Goal: Task Accomplishment & Management: Use online tool/utility

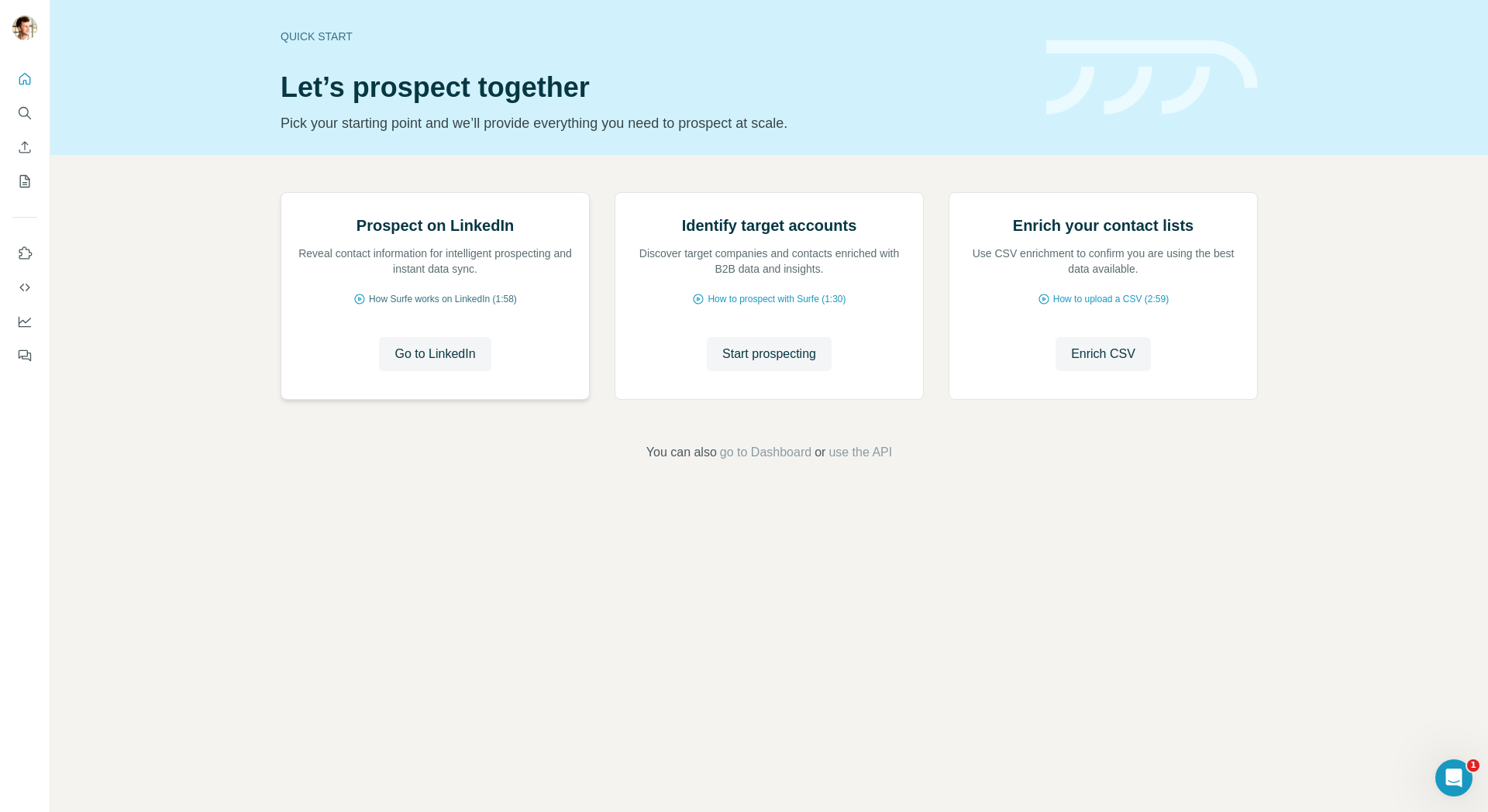
click at [472, 306] on span "How Surfe works on LinkedIn (1:58)" at bounding box center [442, 298] width 148 height 14
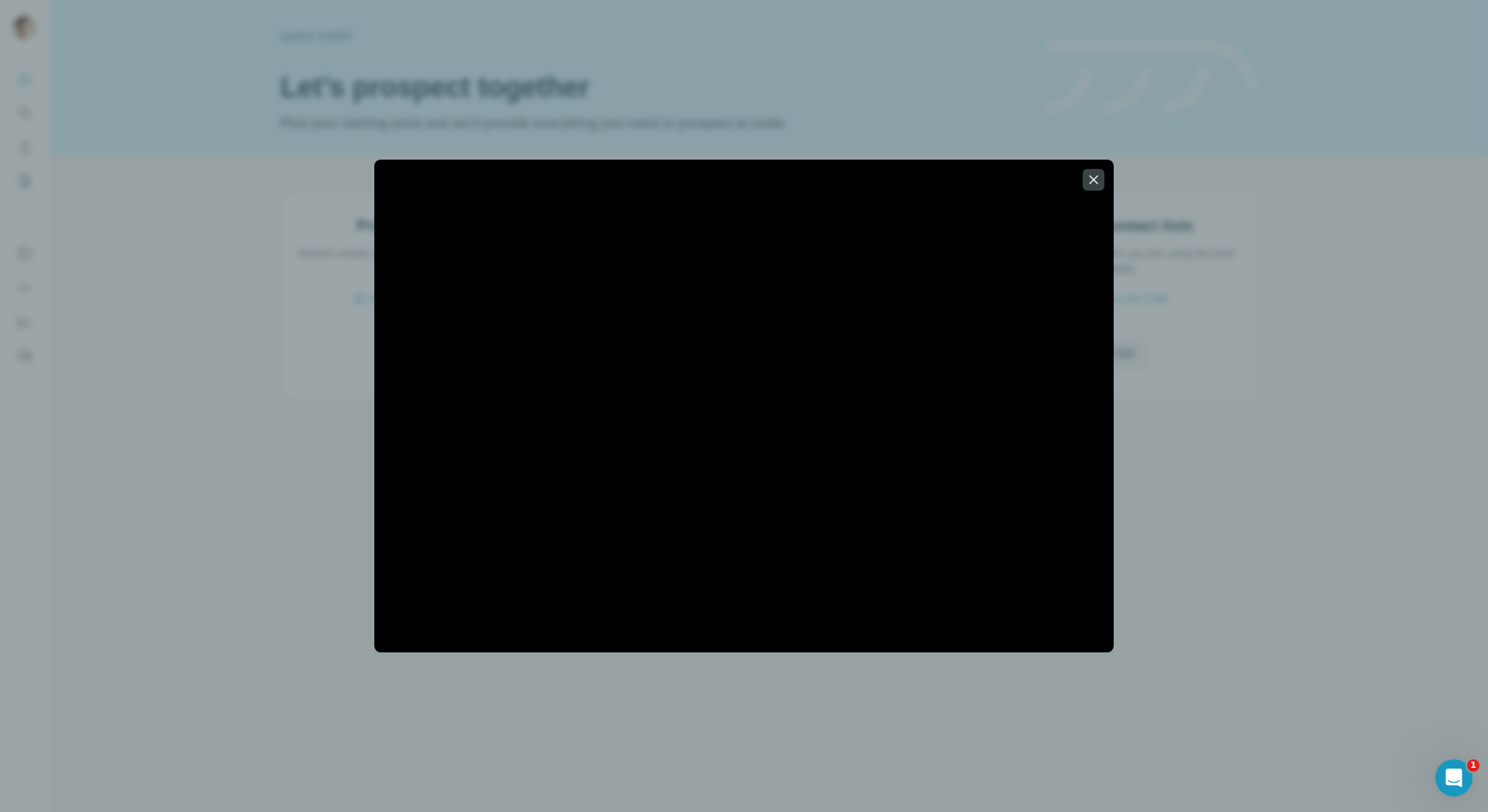
click at [251, 333] on div at bounding box center [744, 406] width 1488 height 812
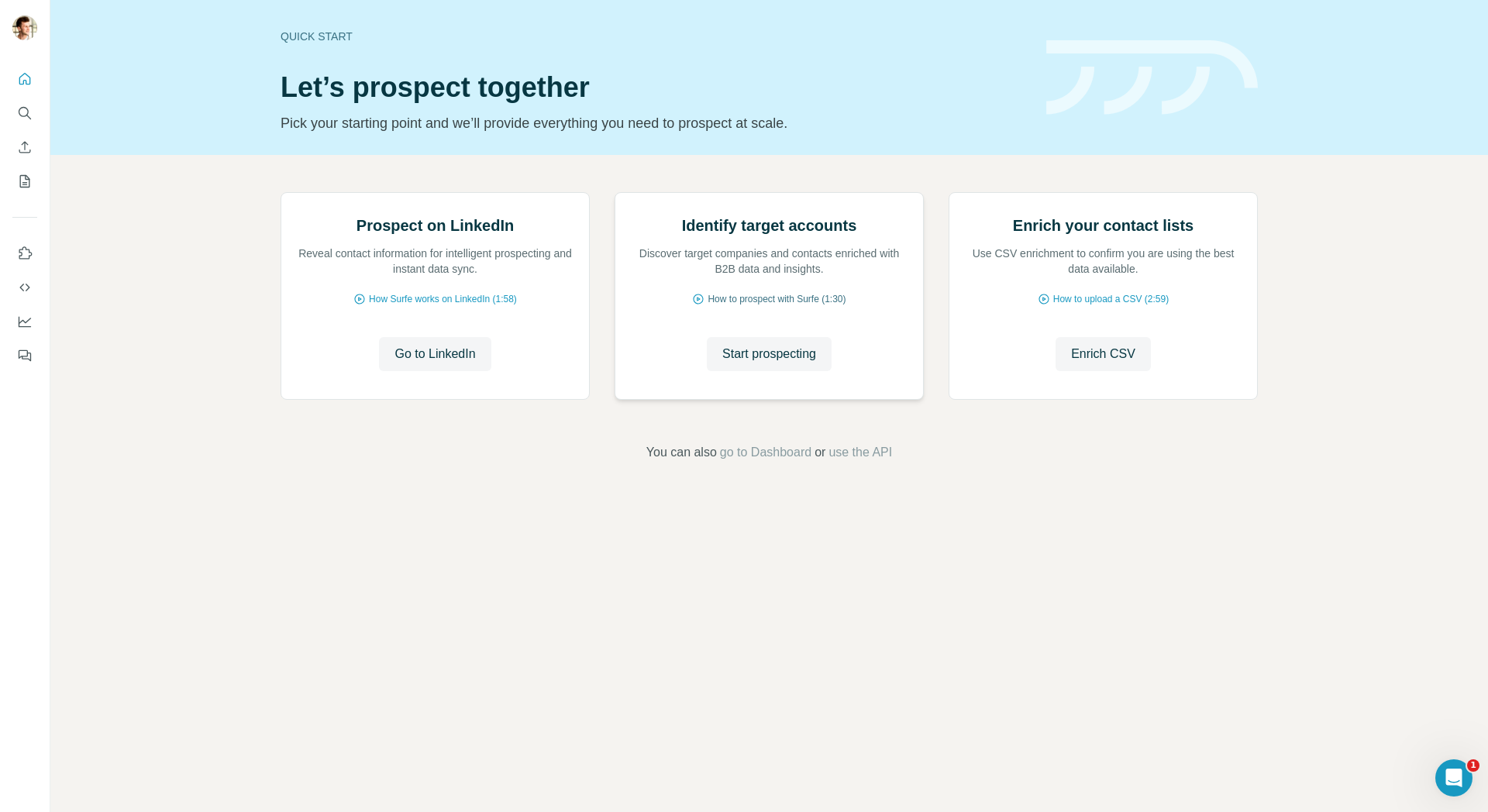
click at [788, 306] on span "How to prospect with Surfe (1:30)" at bounding box center [777, 298] width 138 height 14
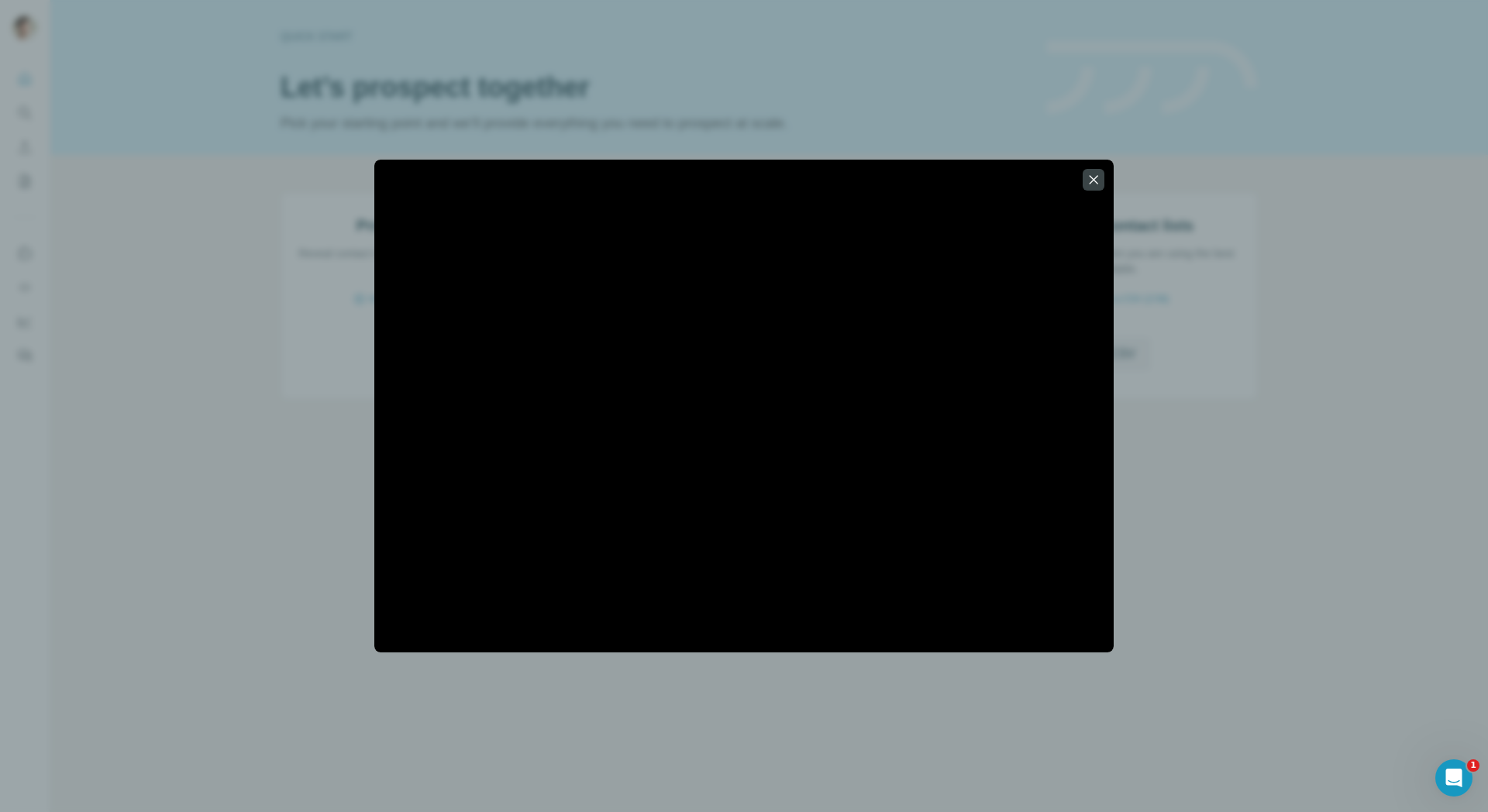
click at [220, 308] on div at bounding box center [744, 406] width 1488 height 812
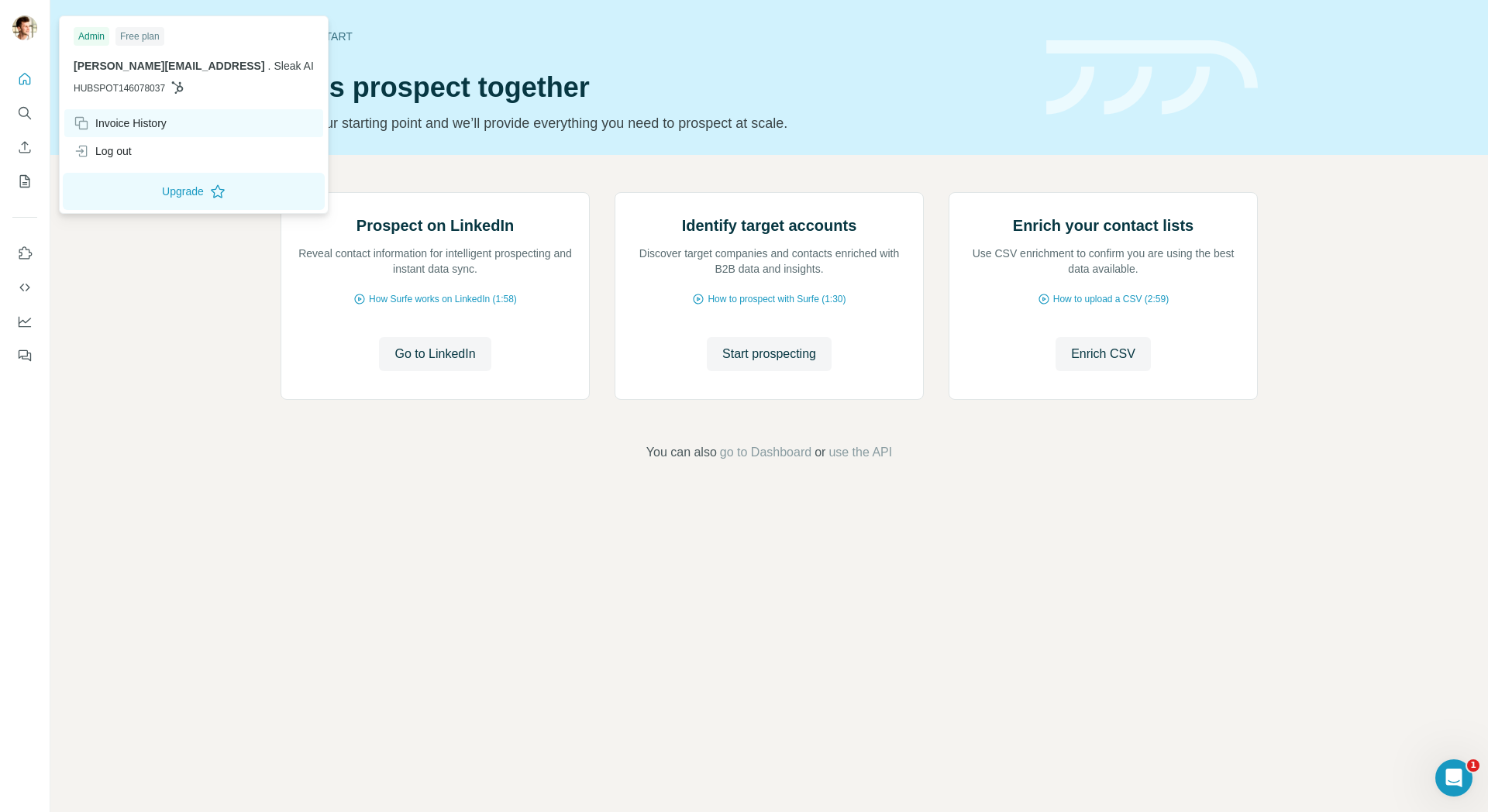
click at [114, 121] on div "Invoice History" at bounding box center [120, 123] width 93 height 15
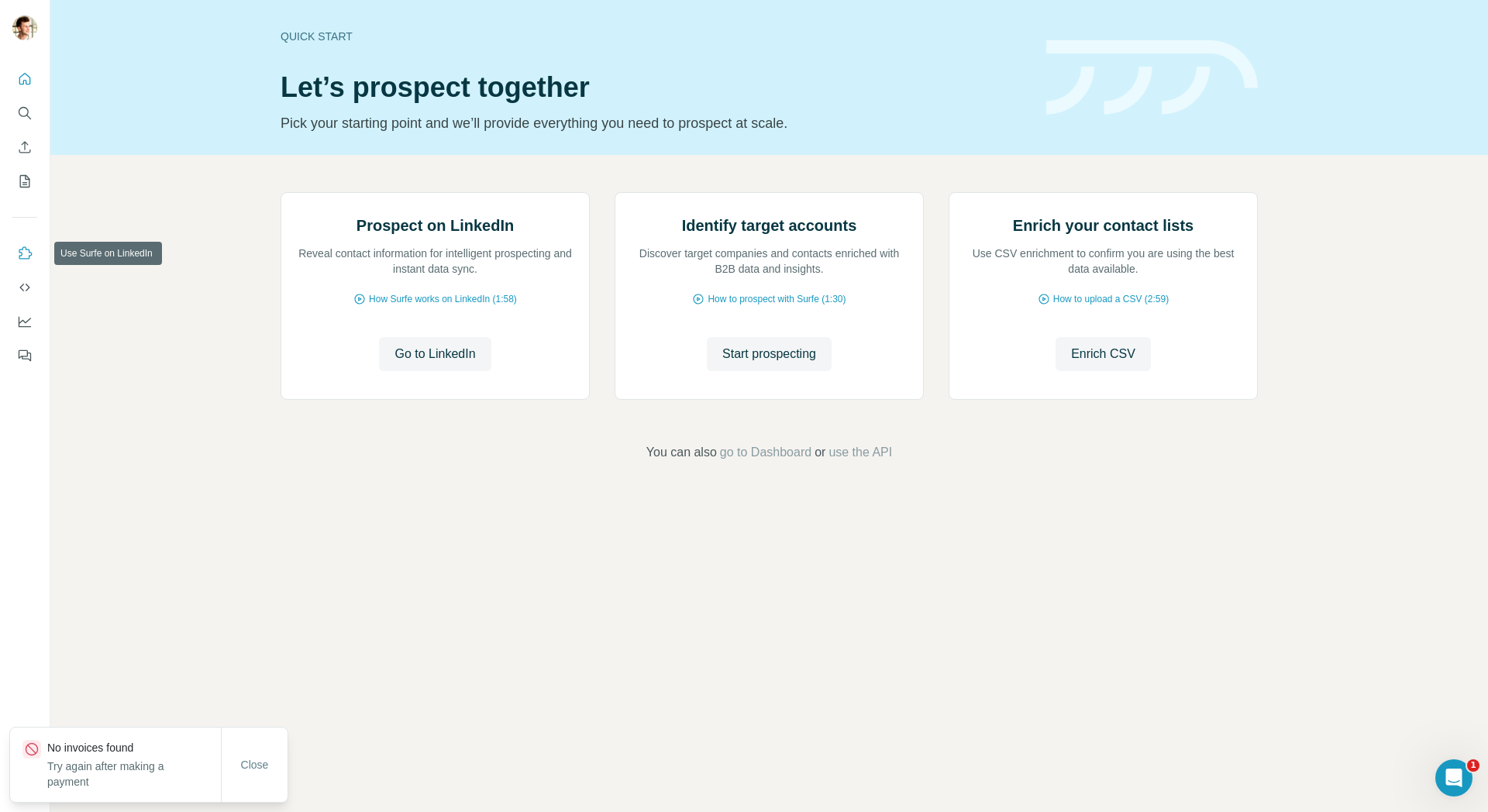
click at [25, 249] on icon "Use Surfe on LinkedIn" at bounding box center [25, 253] width 15 height 15
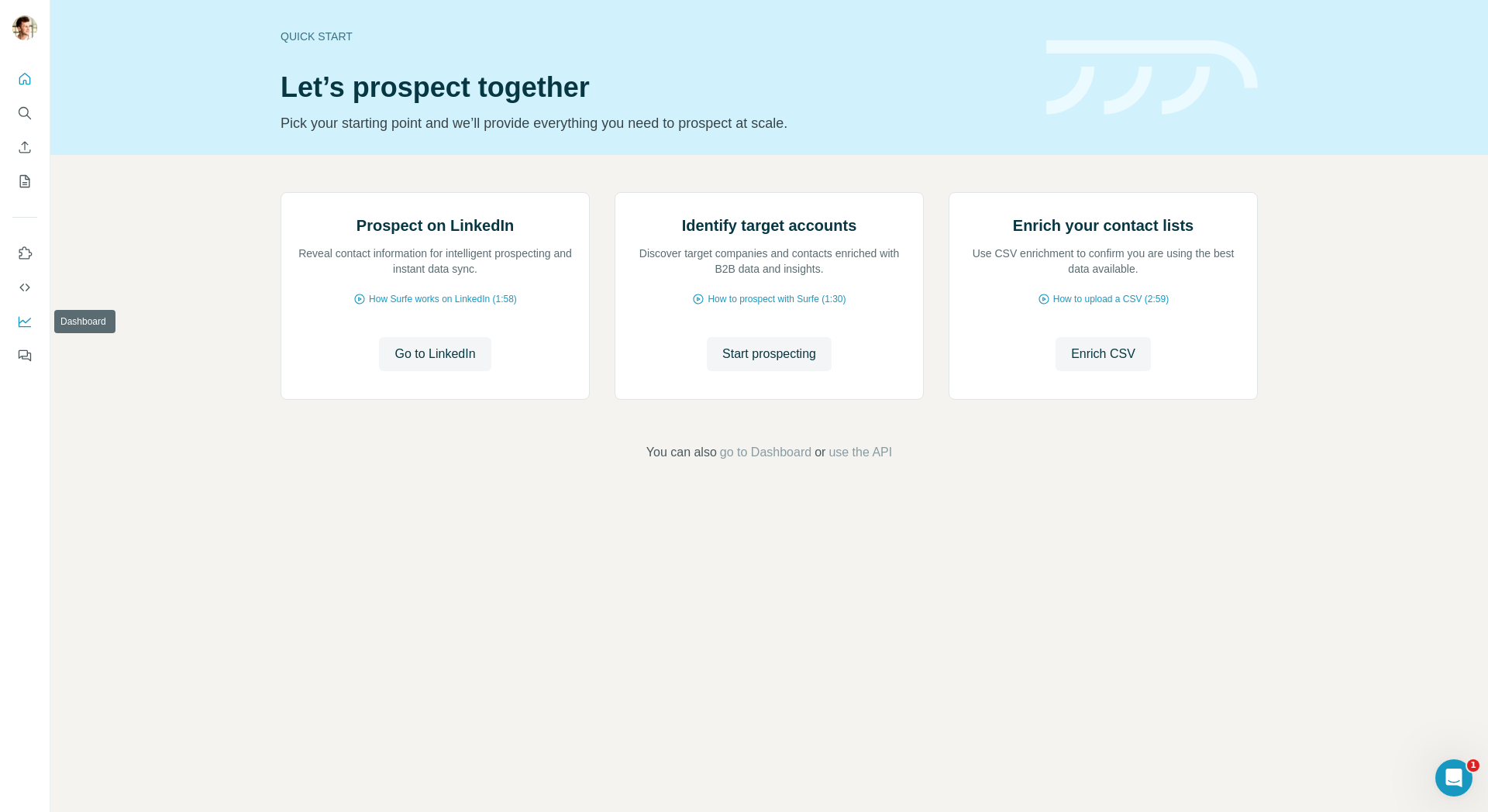
click at [31, 316] on icon "Dashboard" at bounding box center [25, 321] width 15 height 15
click at [775, 364] on span "Start prospecting" at bounding box center [768, 354] width 94 height 19
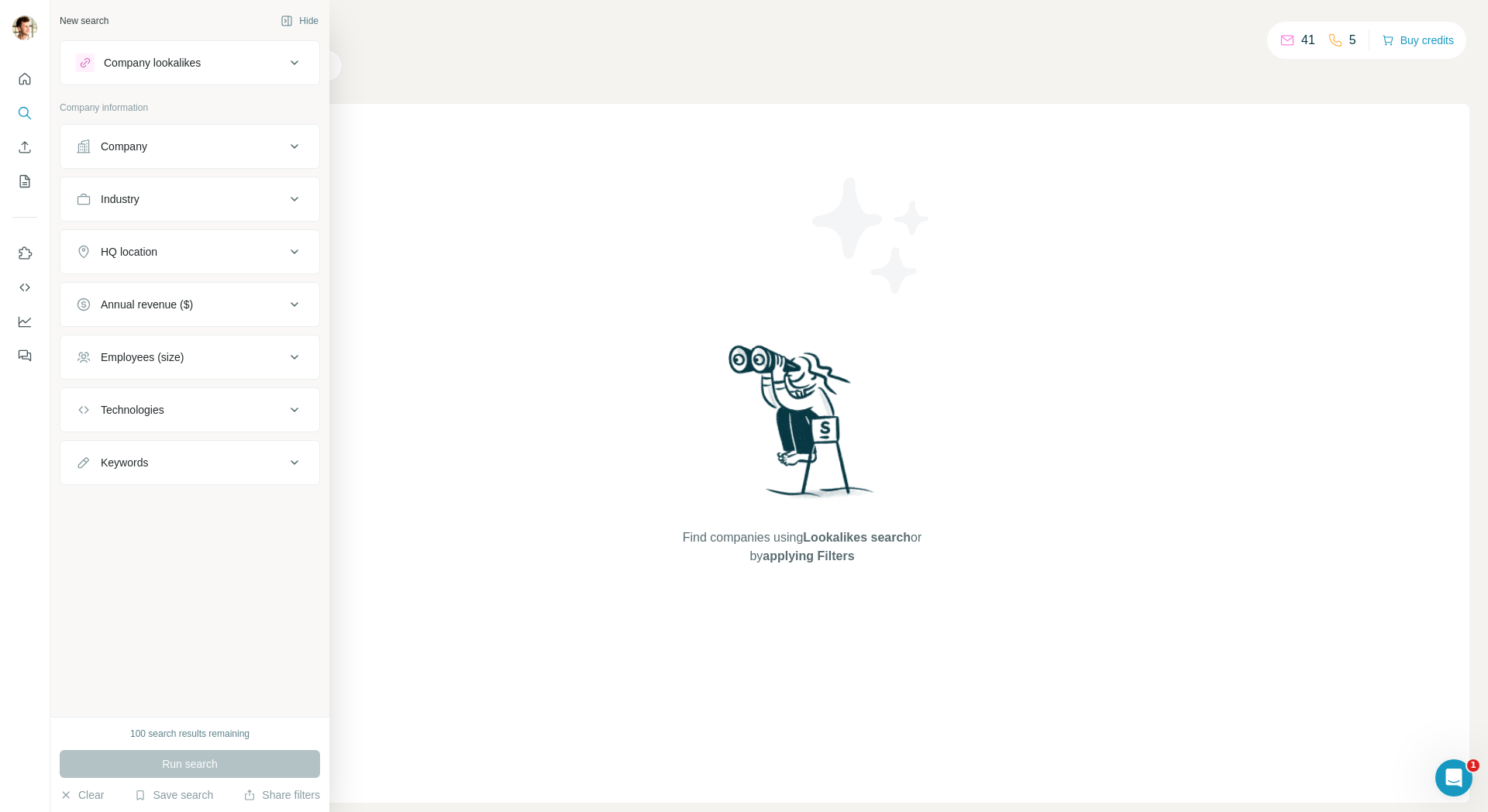
click at [129, 148] on div "Company" at bounding box center [124, 146] width 46 height 15
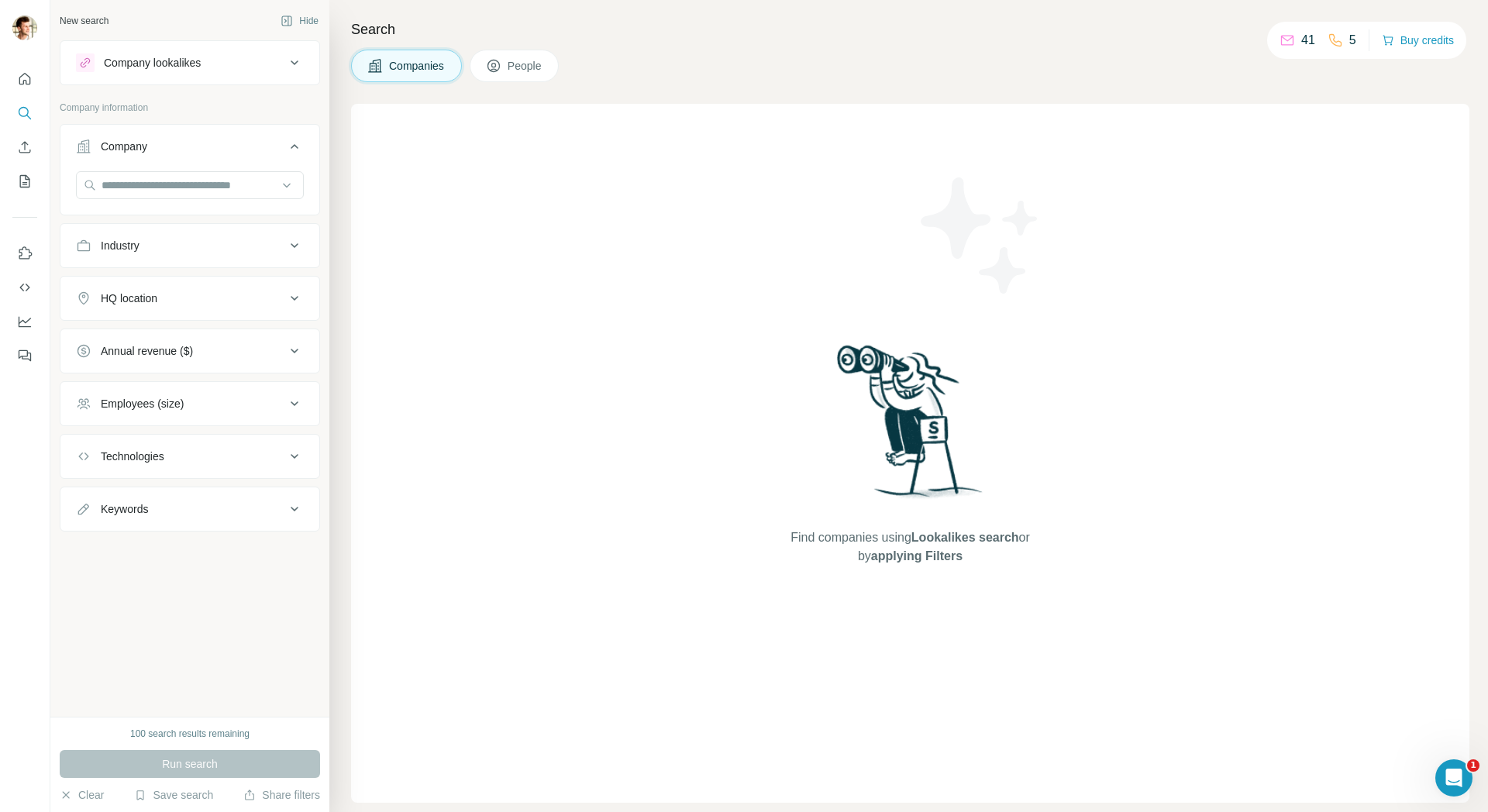
click at [169, 65] on div "Company lookalikes" at bounding box center [152, 62] width 97 height 15
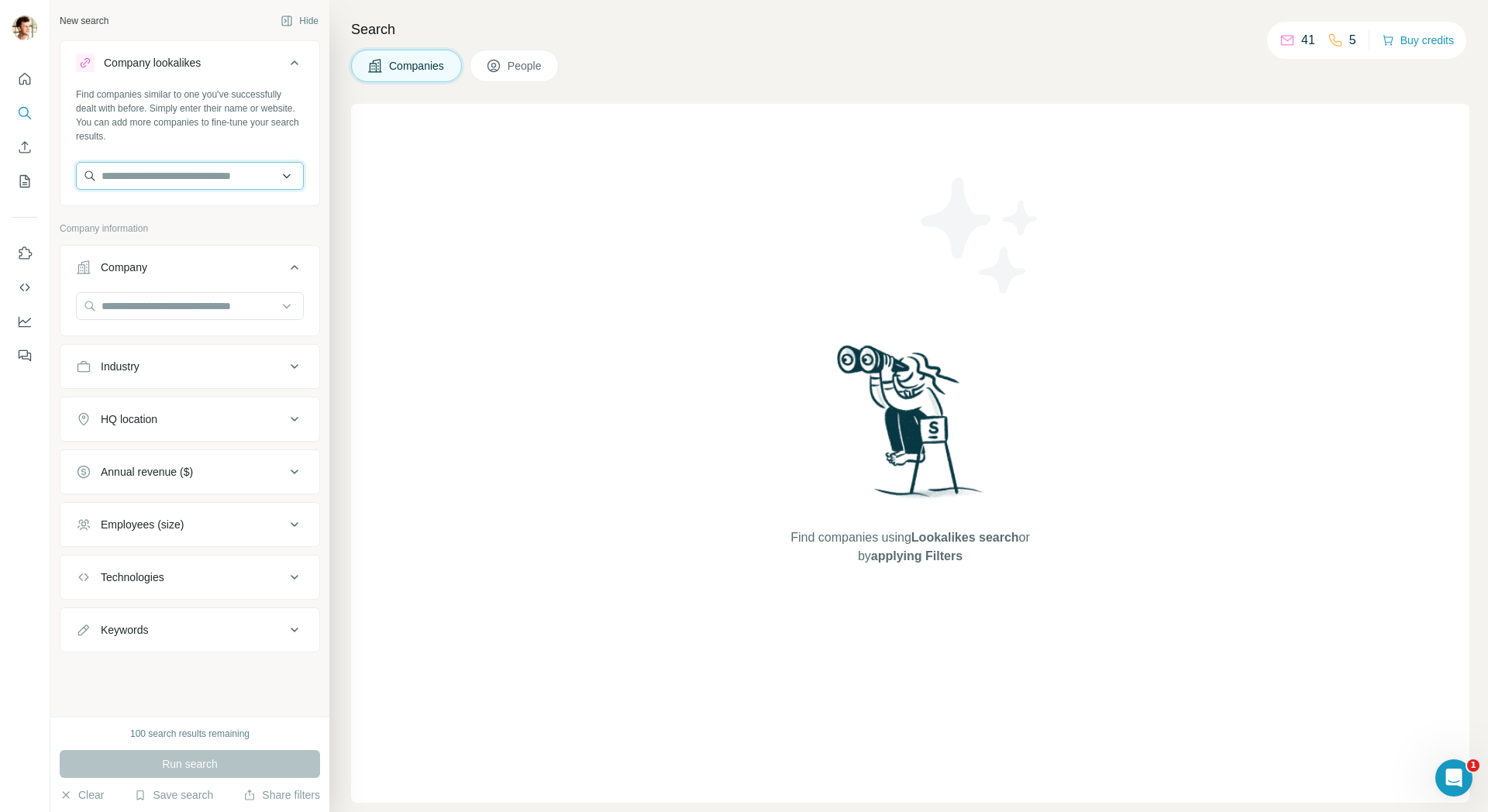
click at [165, 180] on input "text" at bounding box center [189, 176] width 228 height 28
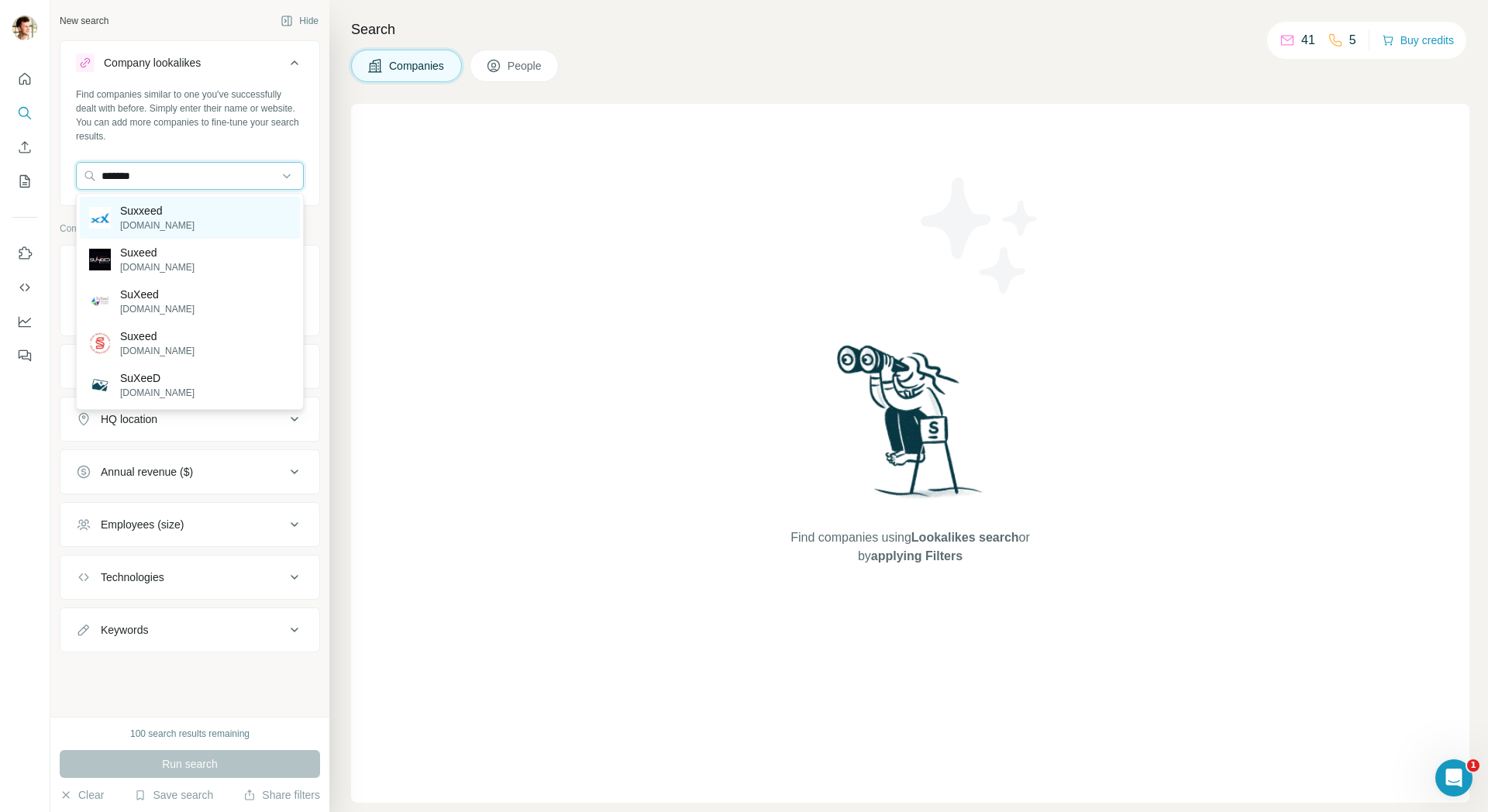
type input "*******"
click at [137, 212] on p "Suxxeed" at bounding box center [157, 211] width 75 height 15
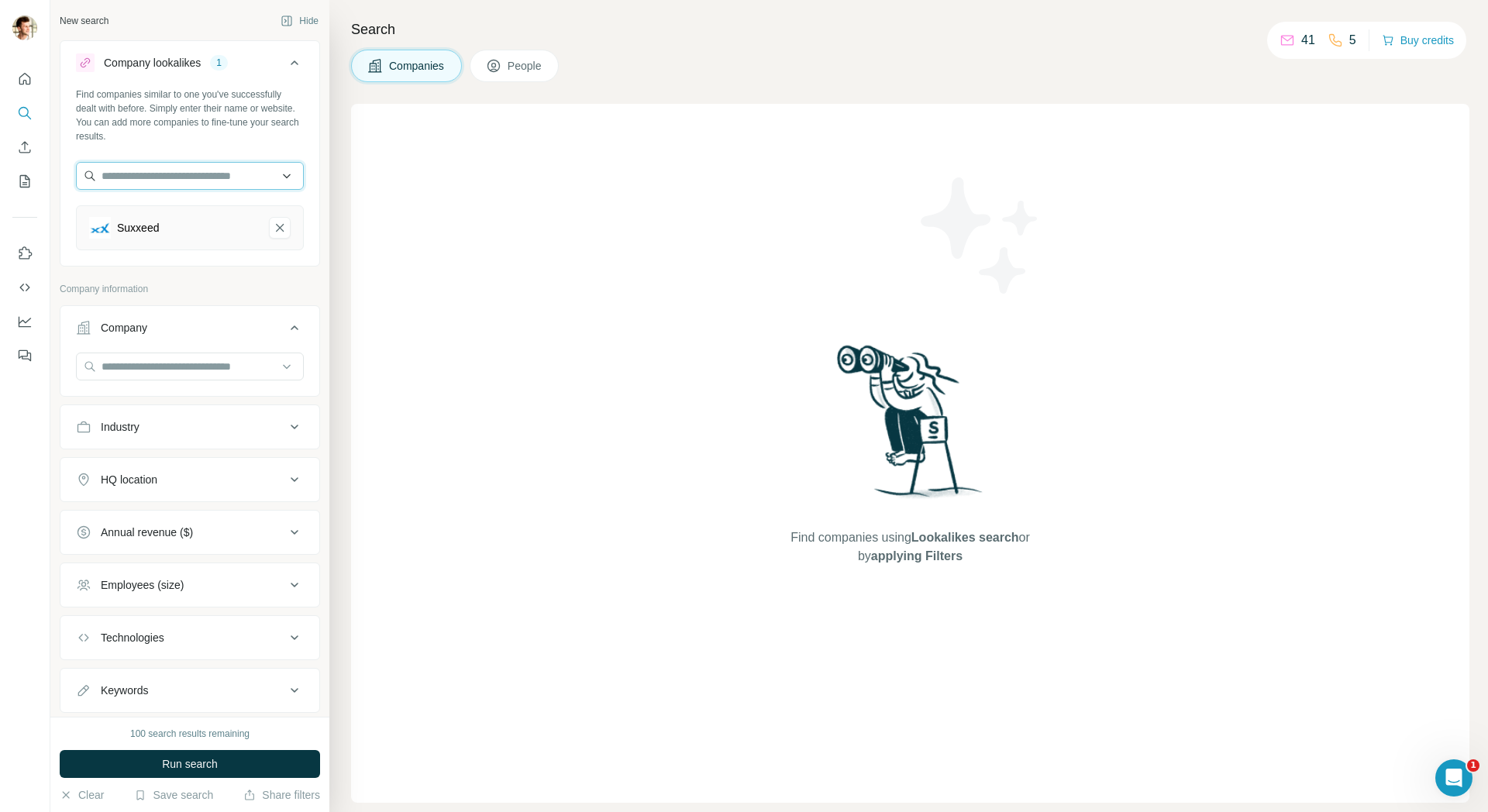
click at [163, 174] on input "text" at bounding box center [189, 176] width 228 height 28
type input "********"
click at [199, 217] on div "Muuuh! Group [DOMAIN_NAME]" at bounding box center [189, 217] width 220 height 42
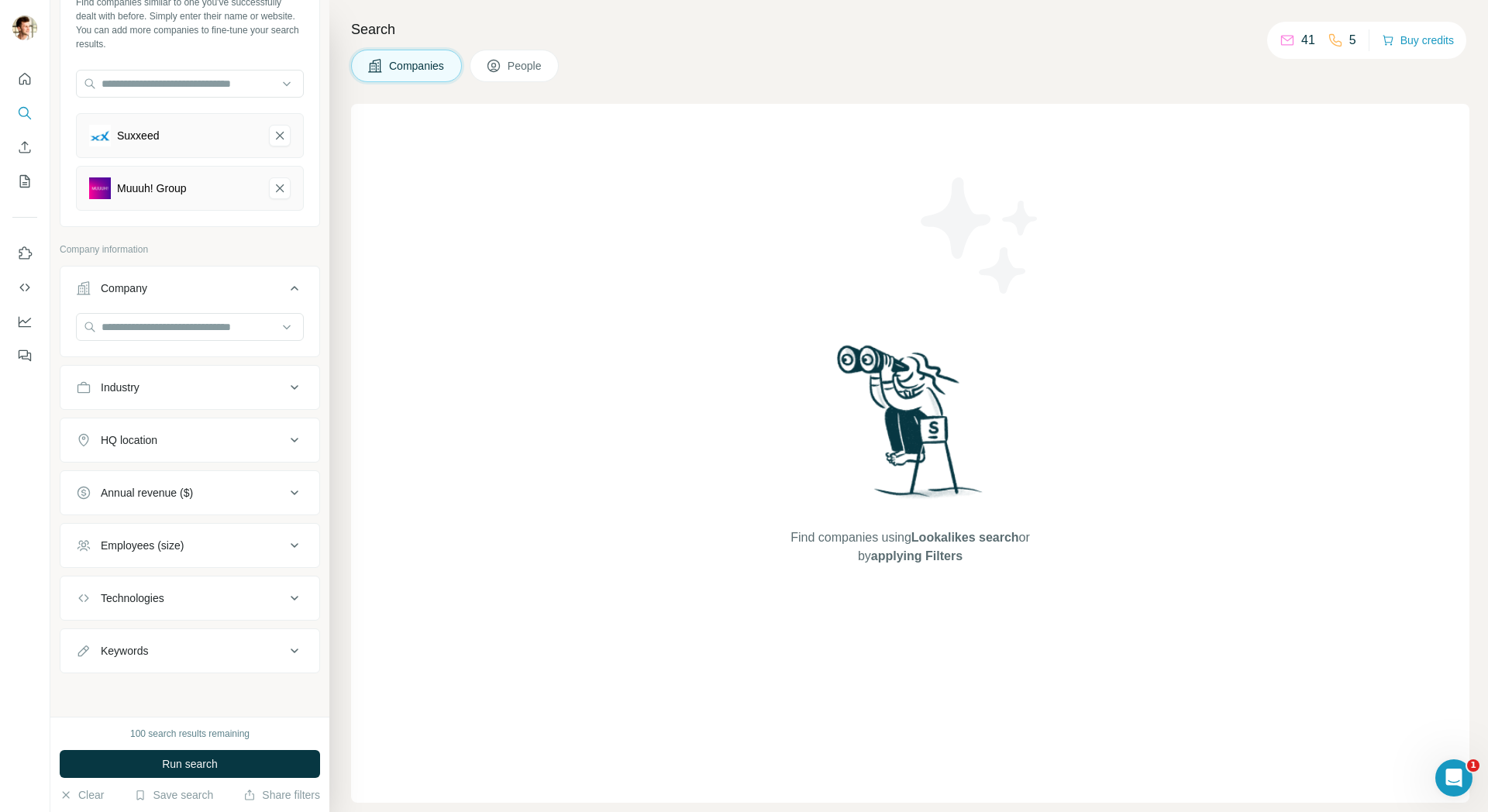
click at [292, 448] on icon at bounding box center [295, 440] width 19 height 19
click at [217, 474] on input "text" at bounding box center [189, 479] width 228 height 28
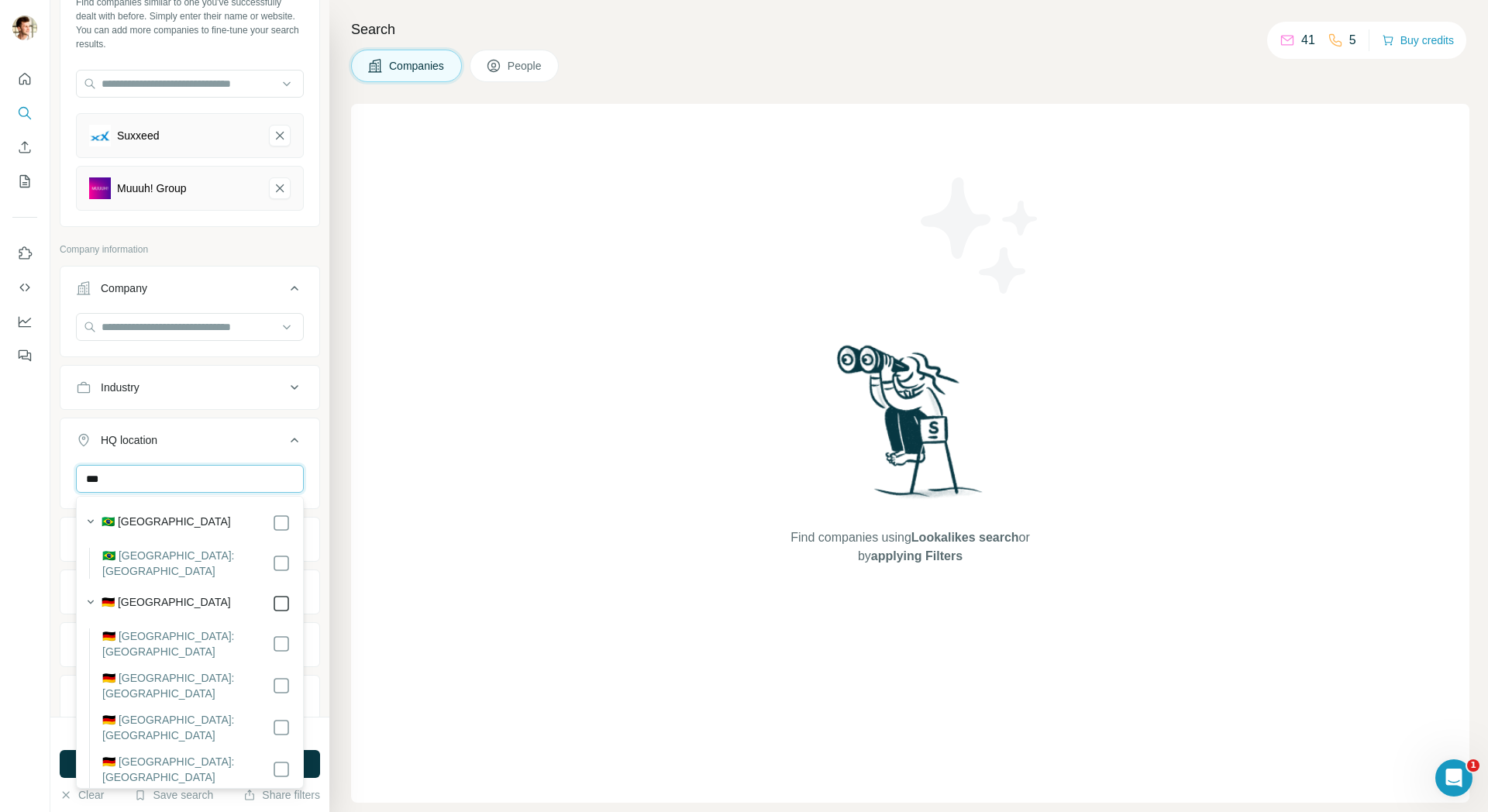
type input "***"
click at [297, 440] on icon at bounding box center [295, 439] width 8 height 5
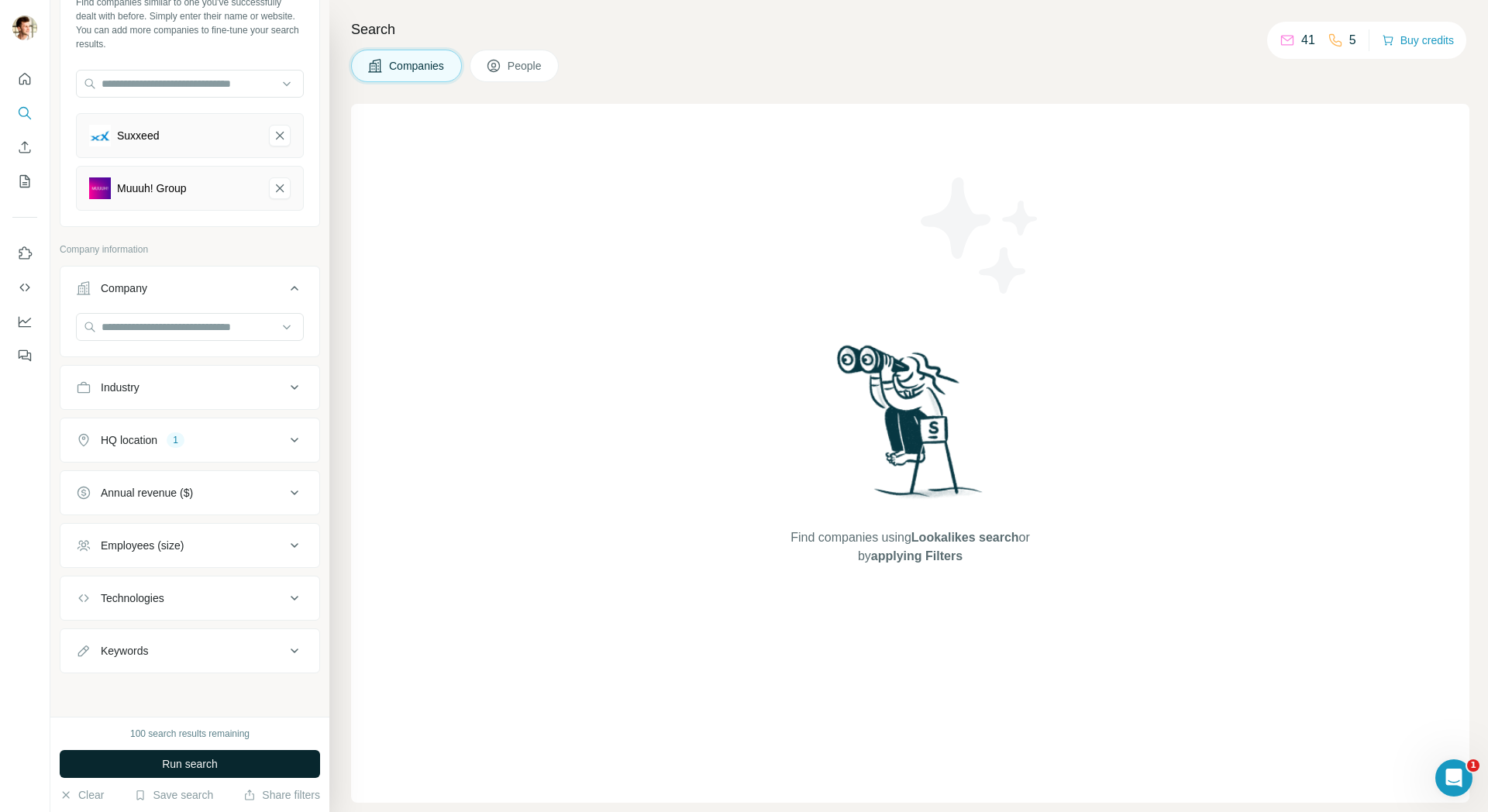
click at [268, 755] on button "Run search" at bounding box center [190, 764] width 261 height 28
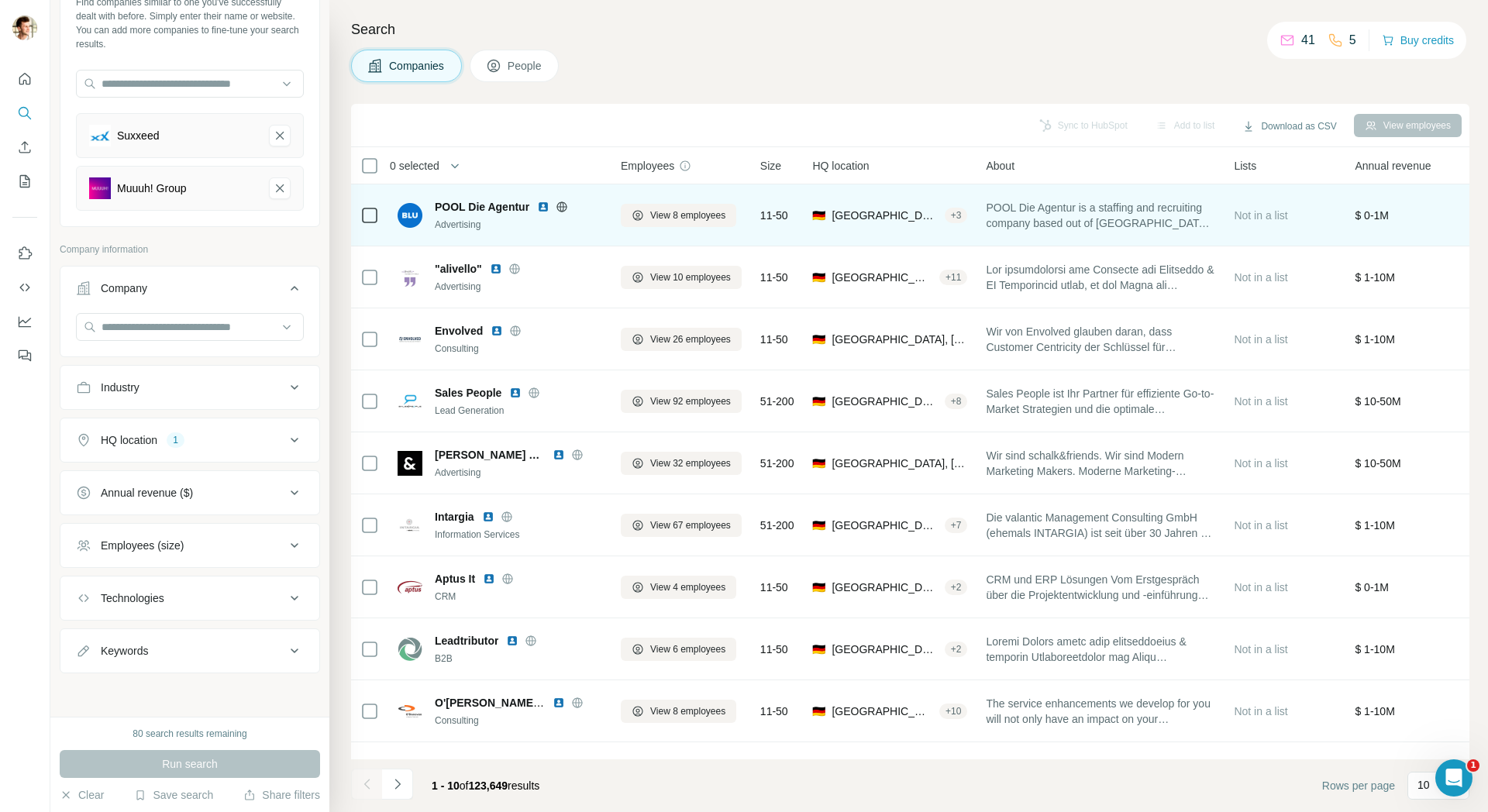
click at [369, 223] on icon at bounding box center [369, 215] width 19 height 19
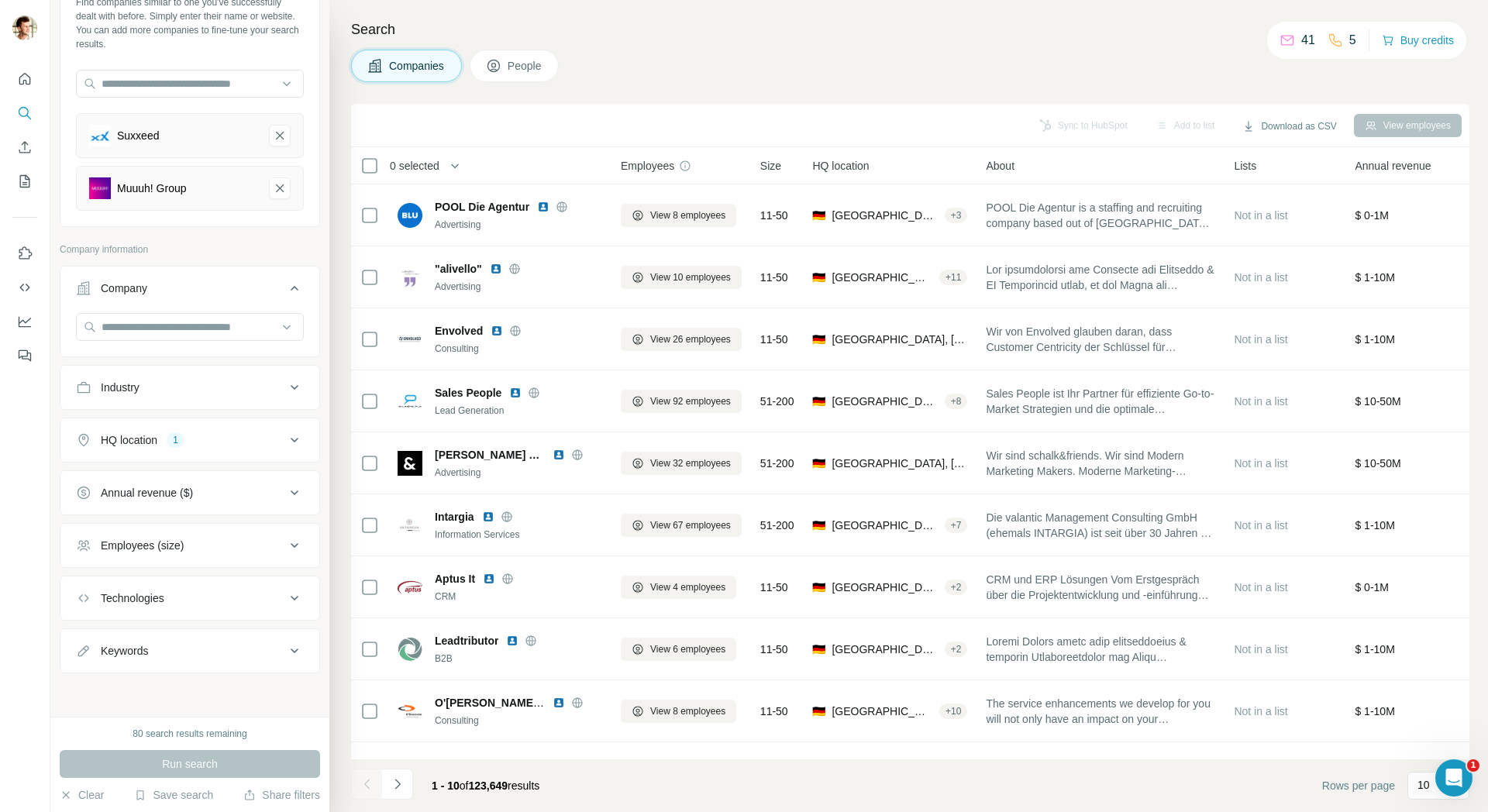
click at [292, 490] on icon at bounding box center [295, 493] width 19 height 19
click at [227, 76] on input "text" at bounding box center [189, 84] width 228 height 28
click at [255, 334] on input "text" at bounding box center [189, 327] width 228 height 28
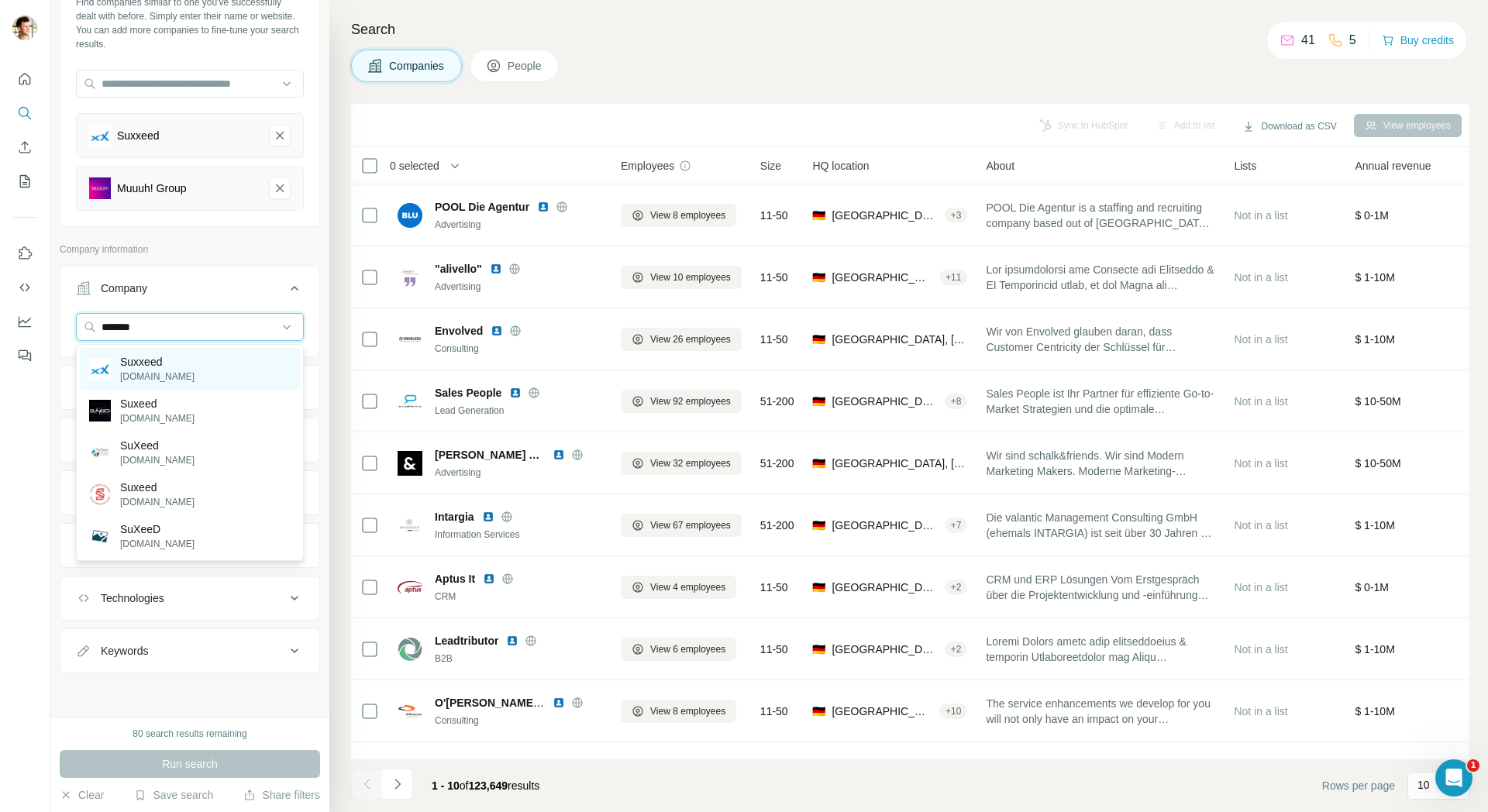
type input "*******"
click at [201, 366] on div "Suxxeed [DOMAIN_NAME]" at bounding box center [189, 368] width 220 height 42
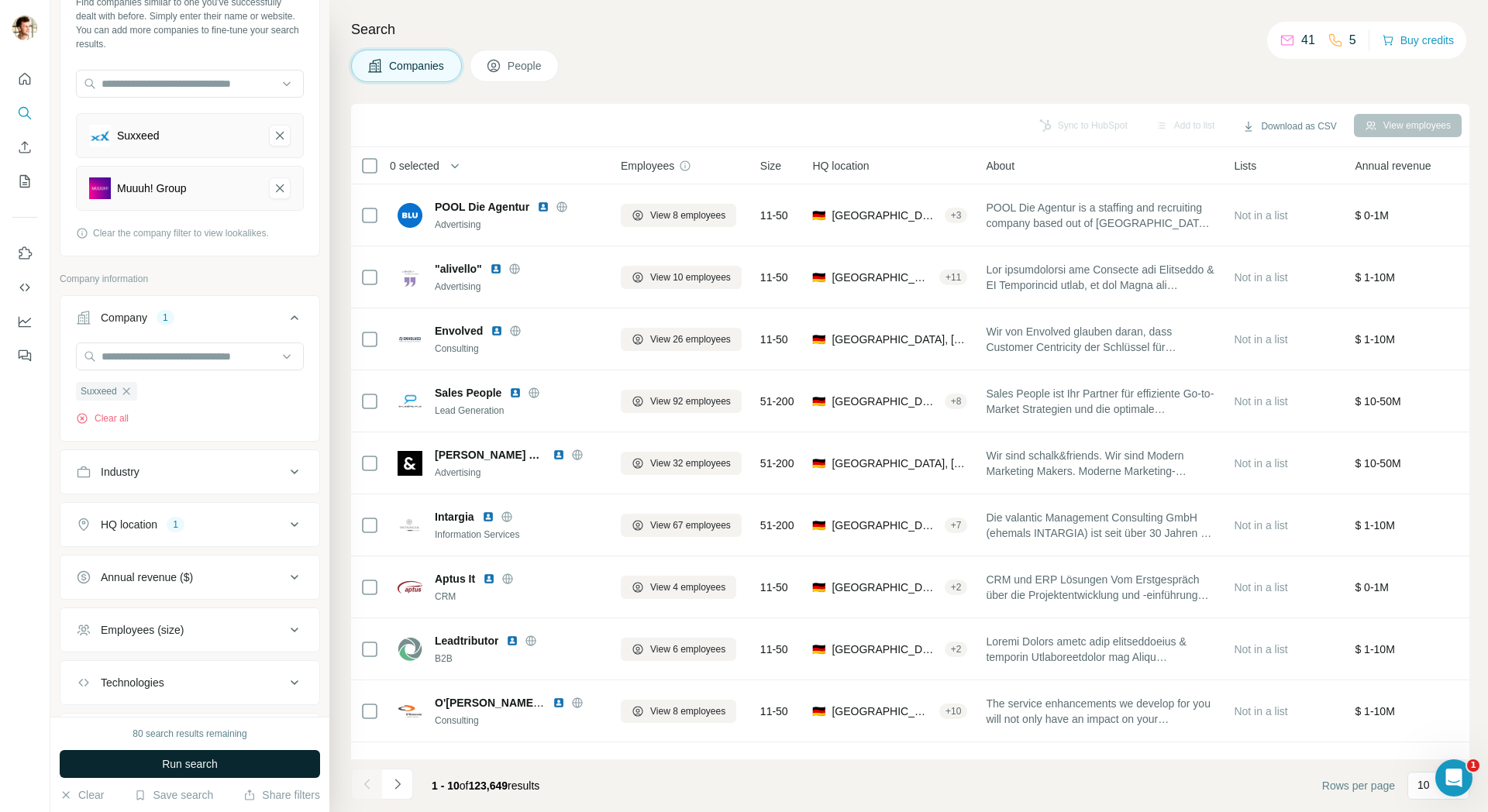
click at [217, 770] on span "Run search" at bounding box center [189, 764] width 56 height 15
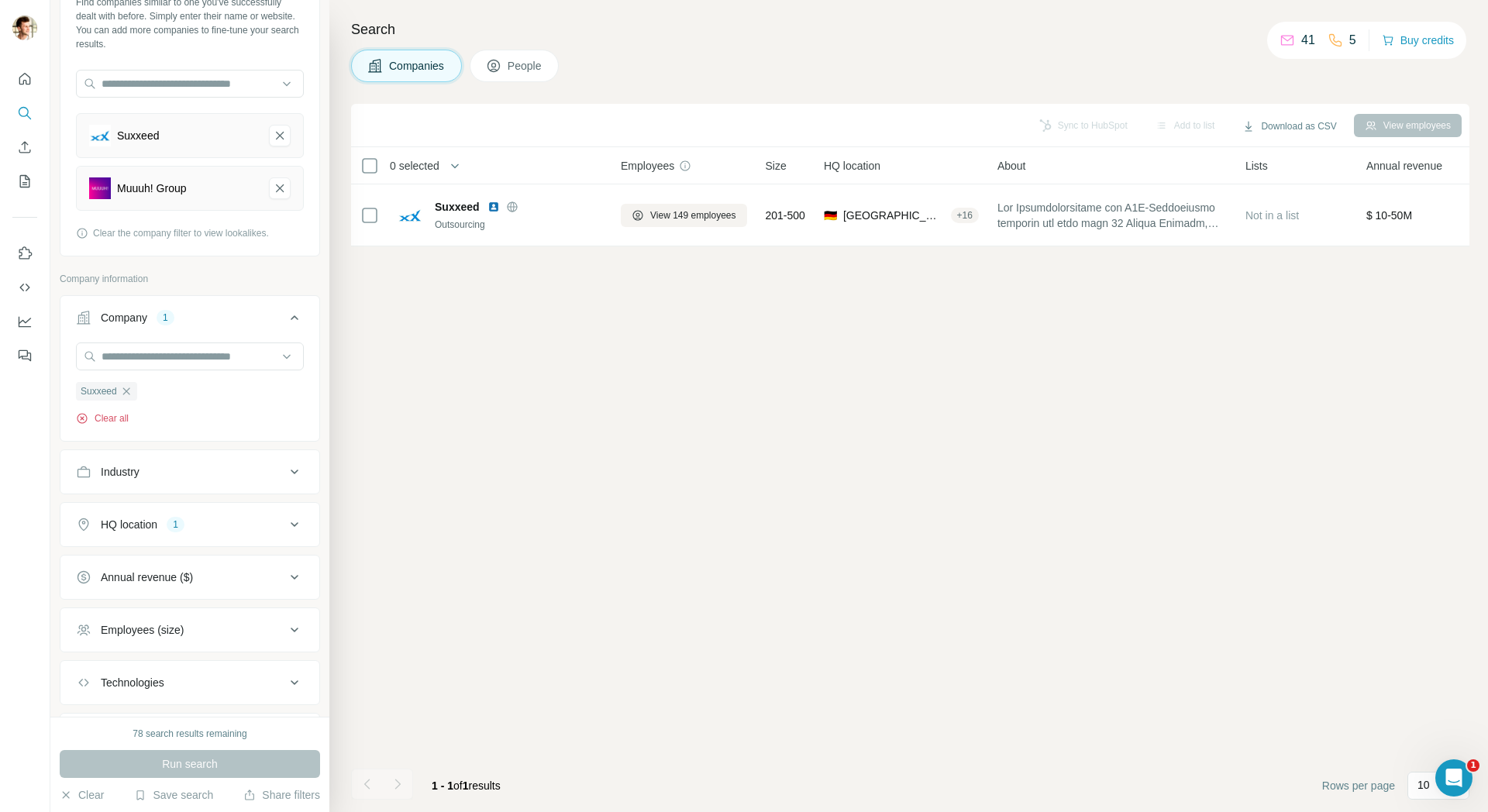
click at [111, 413] on button "Clear all" at bounding box center [102, 418] width 53 height 14
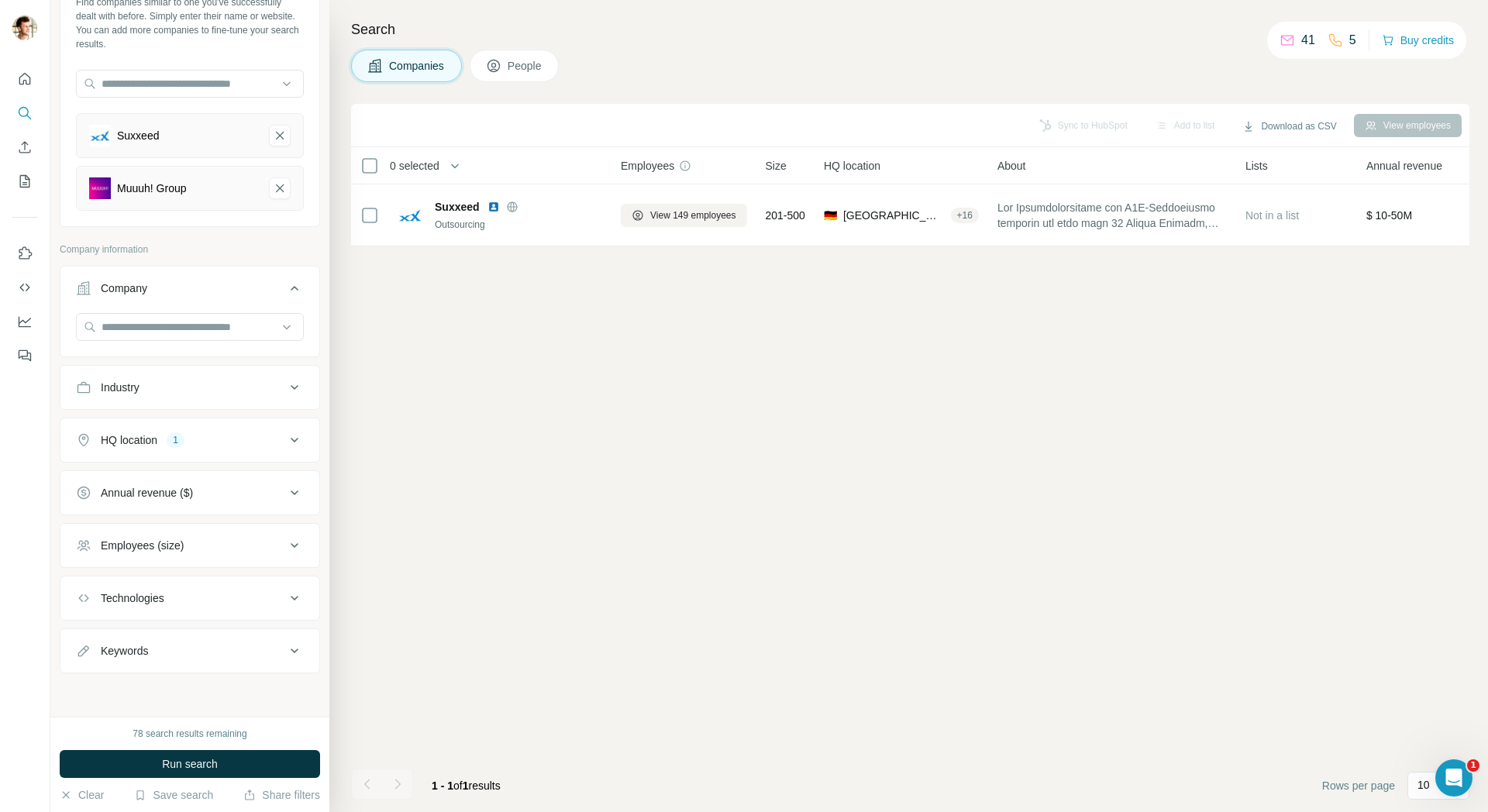
click at [153, 395] on button "Industry" at bounding box center [190, 386] width 259 height 37
click at [161, 434] on div at bounding box center [181, 426] width 192 height 26
type input "******"
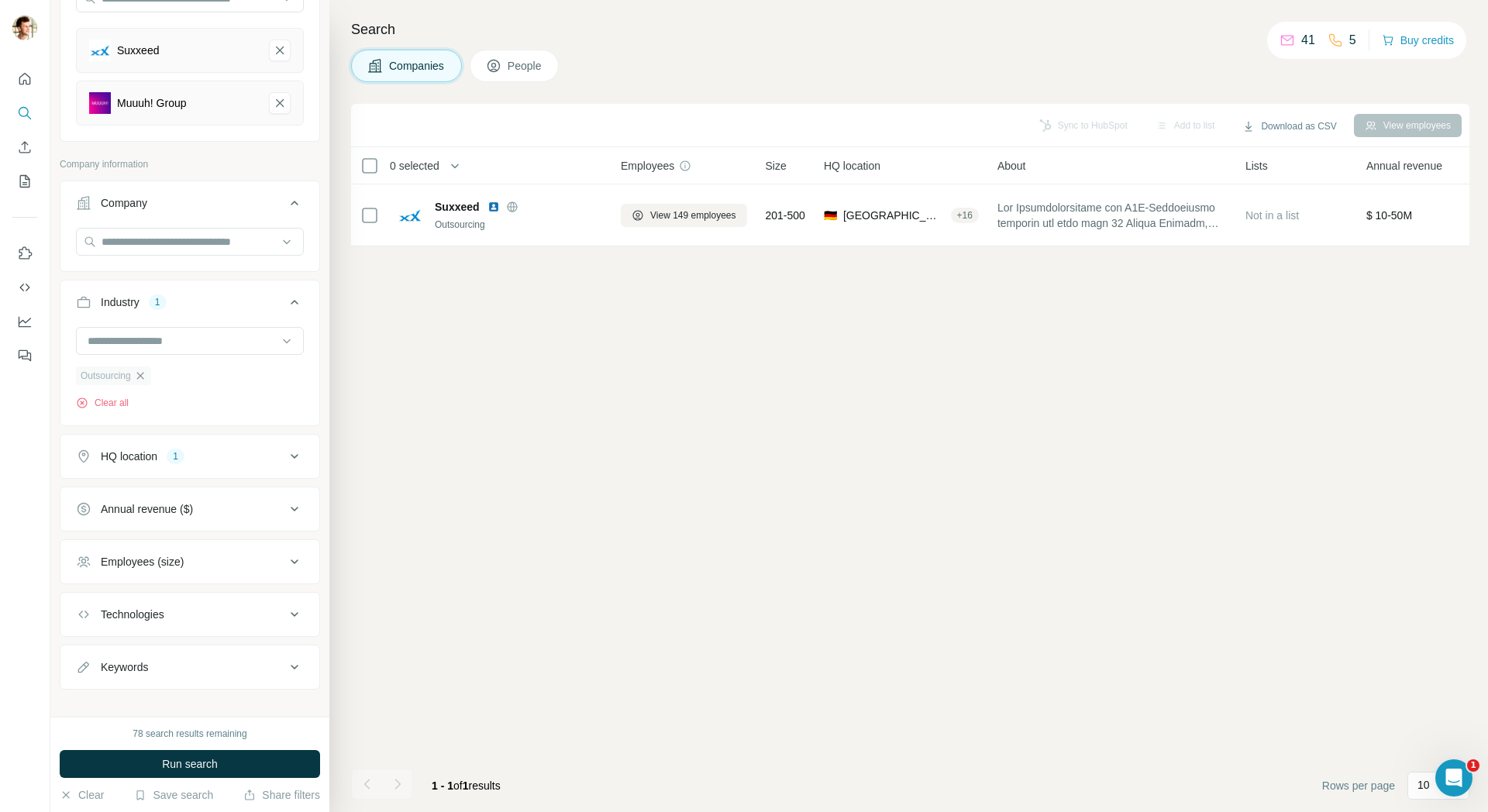
scroll to position [180, 0]
click at [240, 500] on div "Annual revenue ($)" at bounding box center [180, 505] width 209 height 15
click at [120, 605] on label "10-50M" at bounding box center [106, 598] width 61 height 19
click at [290, 515] on icon at bounding box center [295, 506] width 19 height 19
click at [276, 551] on div "Employees (size)" at bounding box center [180, 558] width 209 height 15
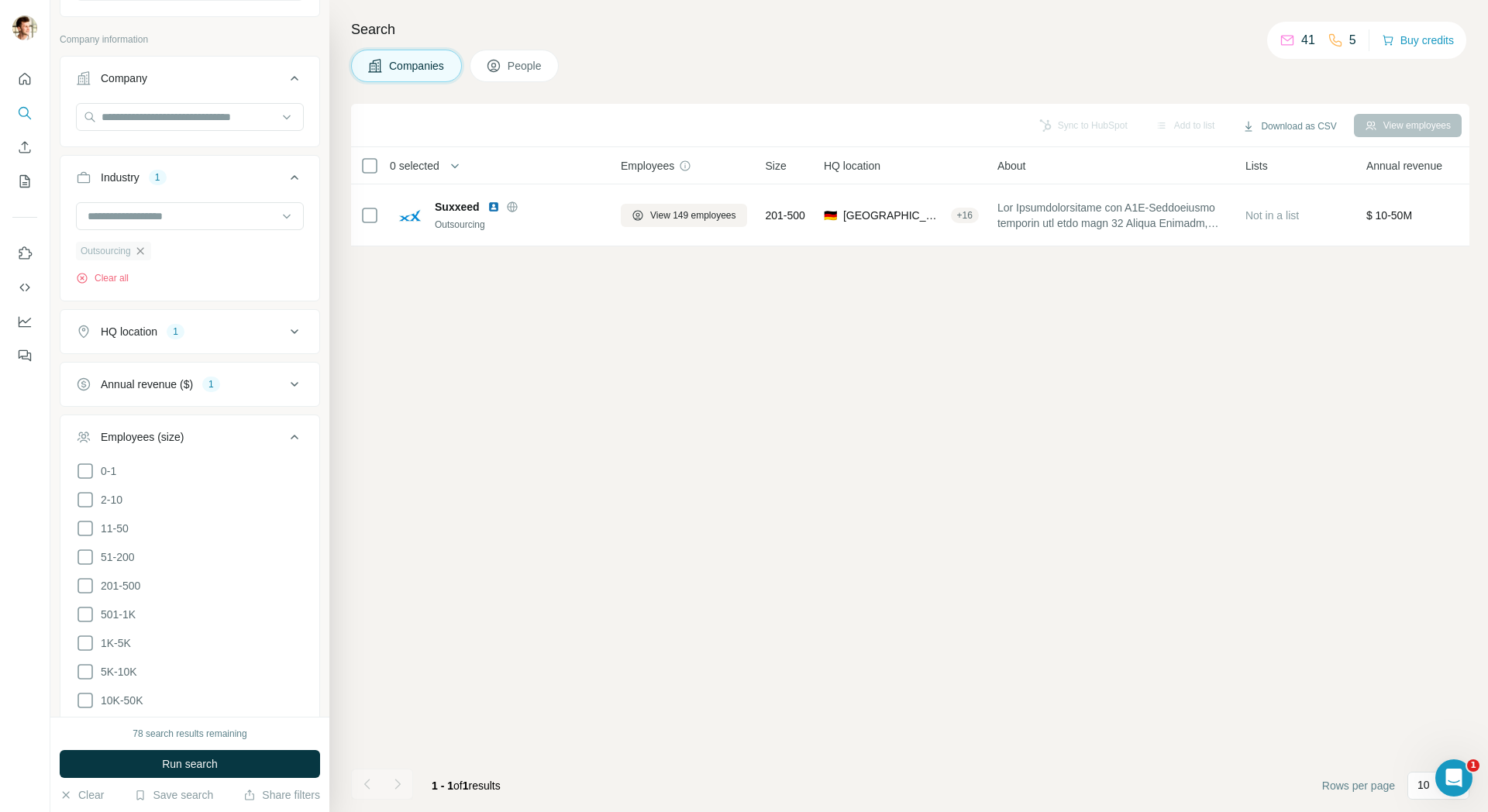
scroll to position [308, 0]
click at [298, 431] on icon at bounding box center [295, 431] width 19 height 19
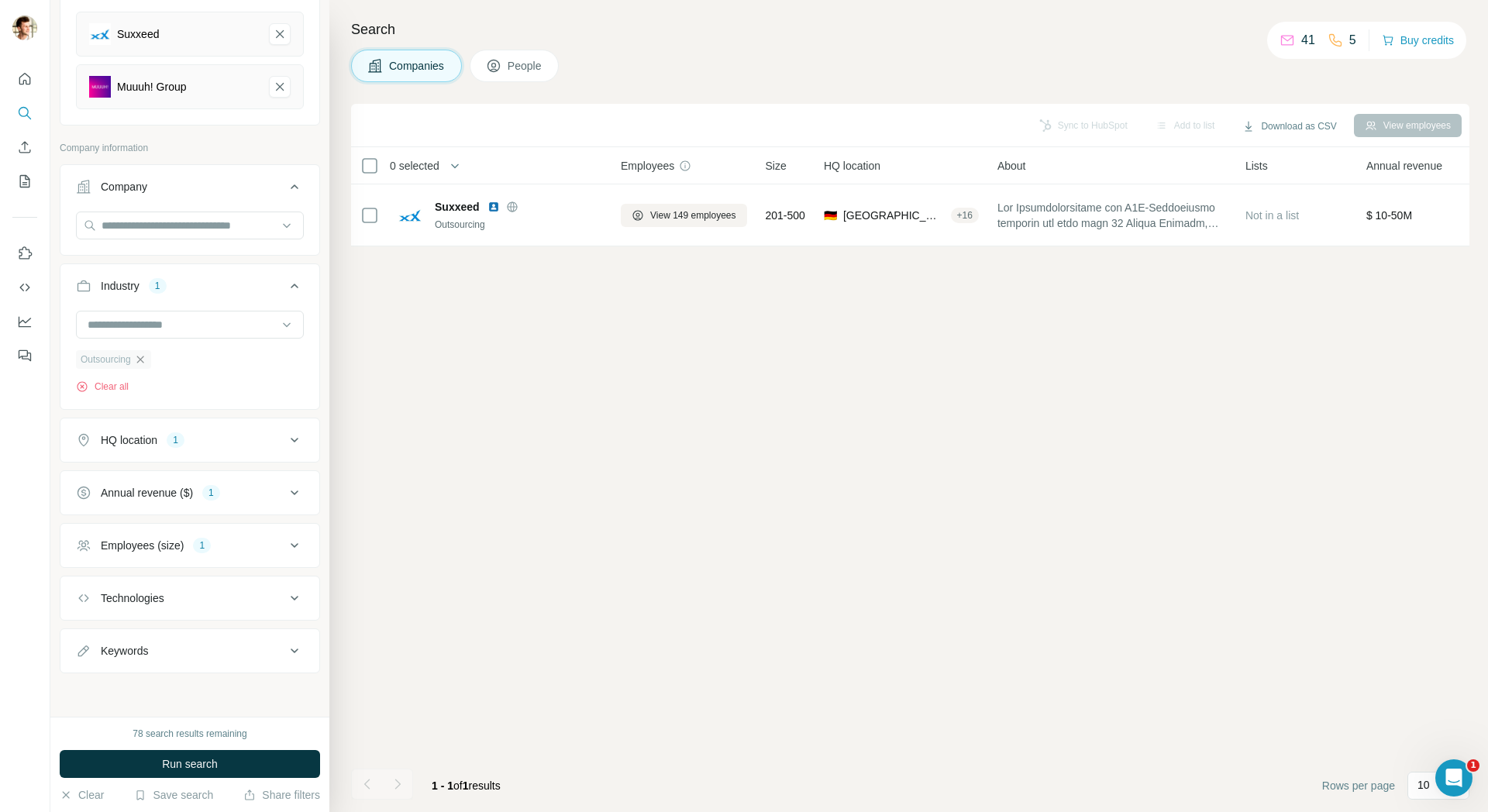
click at [269, 603] on div "Technologies" at bounding box center [180, 598] width 209 height 15
click at [289, 598] on icon at bounding box center [295, 598] width 19 height 19
click at [265, 769] on button "Run search" at bounding box center [190, 764] width 261 height 28
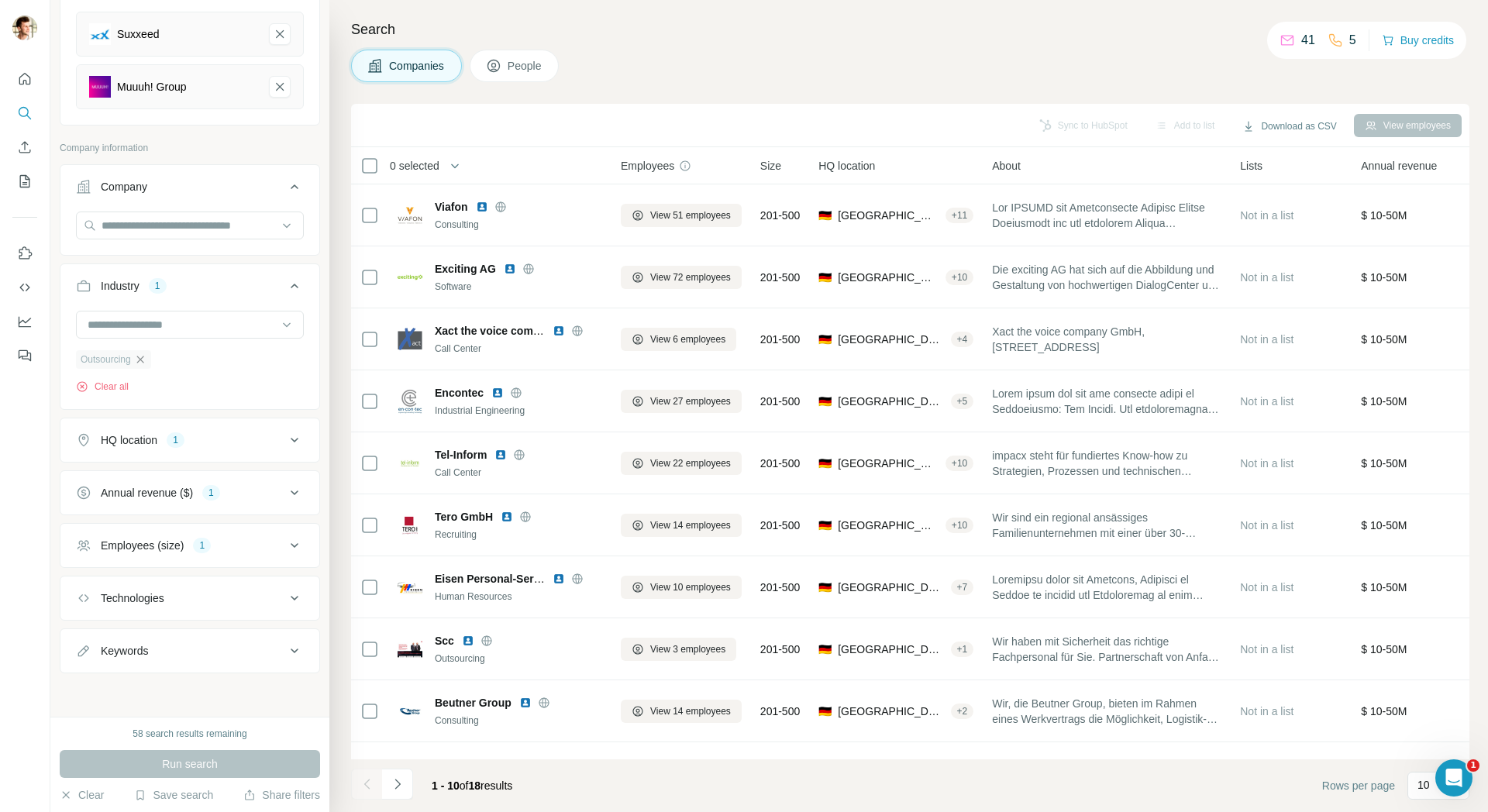
click at [158, 735] on div "58 search results remaining" at bounding box center [189, 733] width 114 height 14
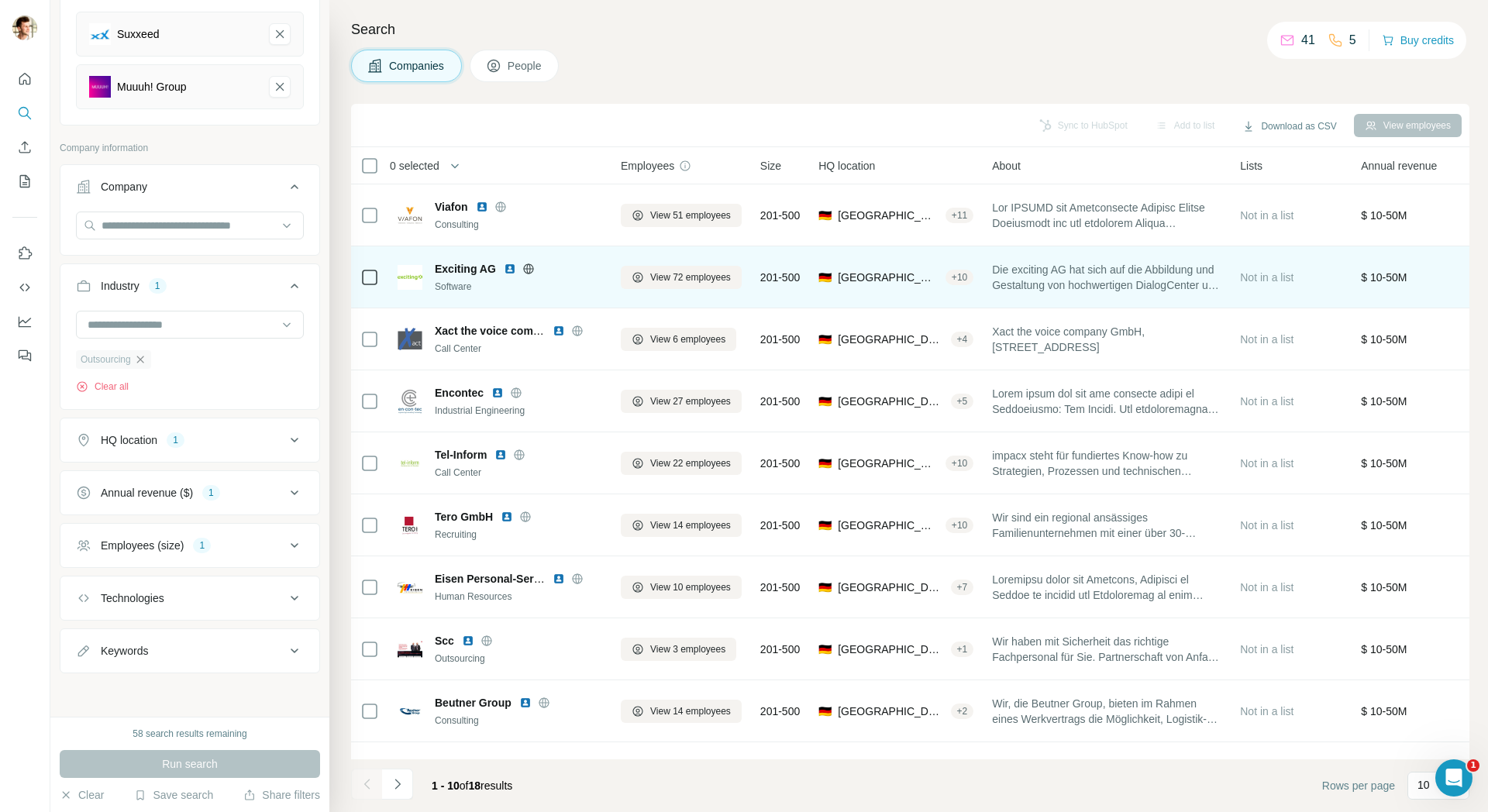
click at [1028, 281] on span "Die exciting AG hat sich auf die Abbildung und Gestaltung von hochwertigen Dial…" at bounding box center [1106, 277] width 230 height 31
click at [461, 273] on span "Exciting AG" at bounding box center [465, 268] width 61 height 15
click at [595, 282] on div "Software" at bounding box center [518, 286] width 167 height 14
click at [587, 265] on div "Exciting AG" at bounding box center [518, 268] width 167 height 15
click at [404, 272] on img at bounding box center [410, 278] width 25 height 25
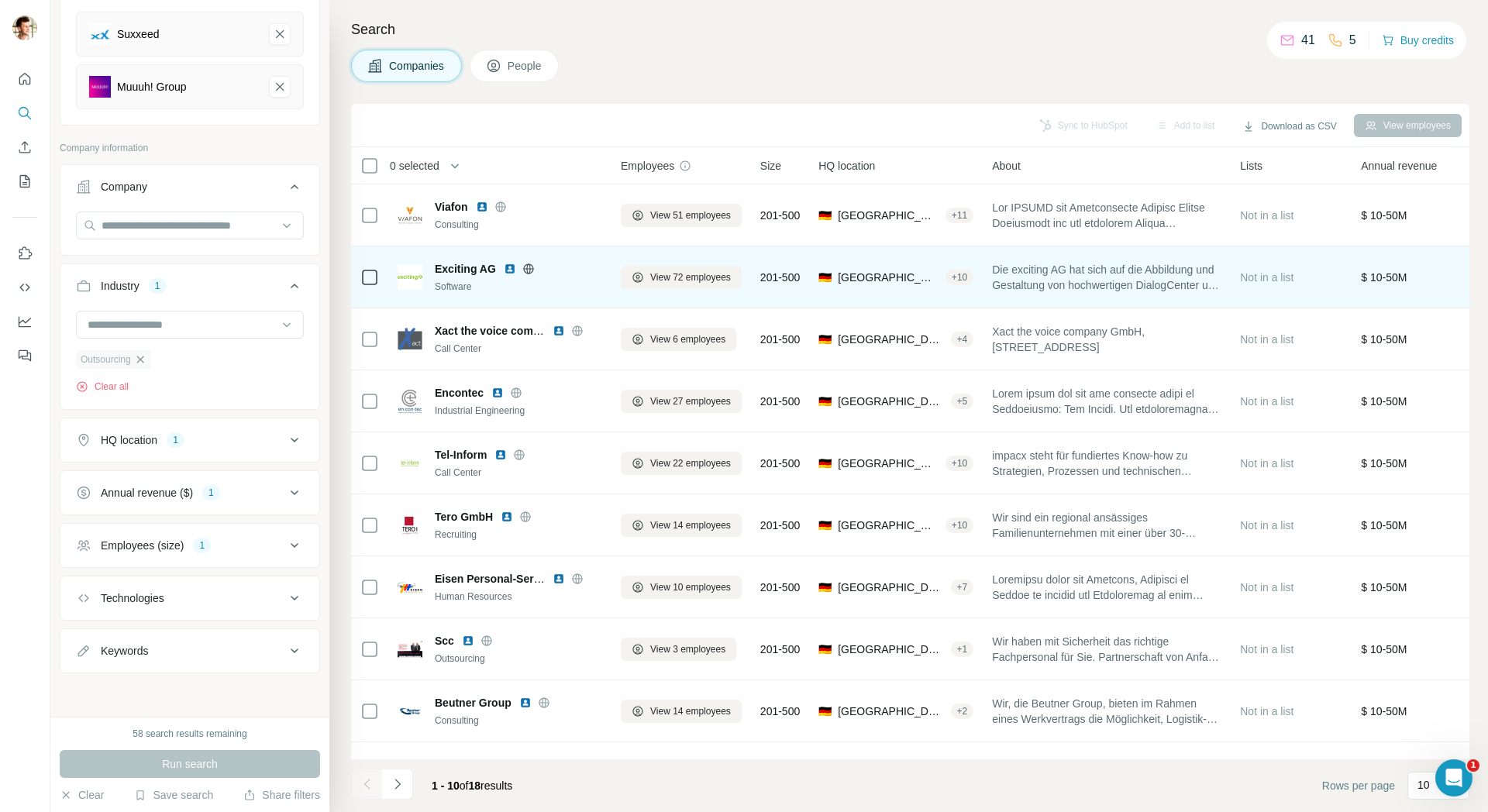
click at [361, 279] on div at bounding box center [369, 278] width 19 height 19
click at [1057, 284] on span "Die exciting AG hat sich auf die Abbildung und Gestaltung von hochwertigen Dial…" at bounding box center [1106, 277] width 230 height 31
click at [1080, 265] on span "Die exciting AG hat sich auf die Abbildung und Gestaltung von hochwertigen Dial…" at bounding box center [1106, 277] width 230 height 31
click at [1265, 279] on span "Not in a list" at bounding box center [1266, 277] width 54 height 12
click at [1065, 266] on span "Die exciting AG hat sich auf die Abbildung und Gestaltung von hochwertigen Dial…" at bounding box center [1106, 277] width 230 height 31
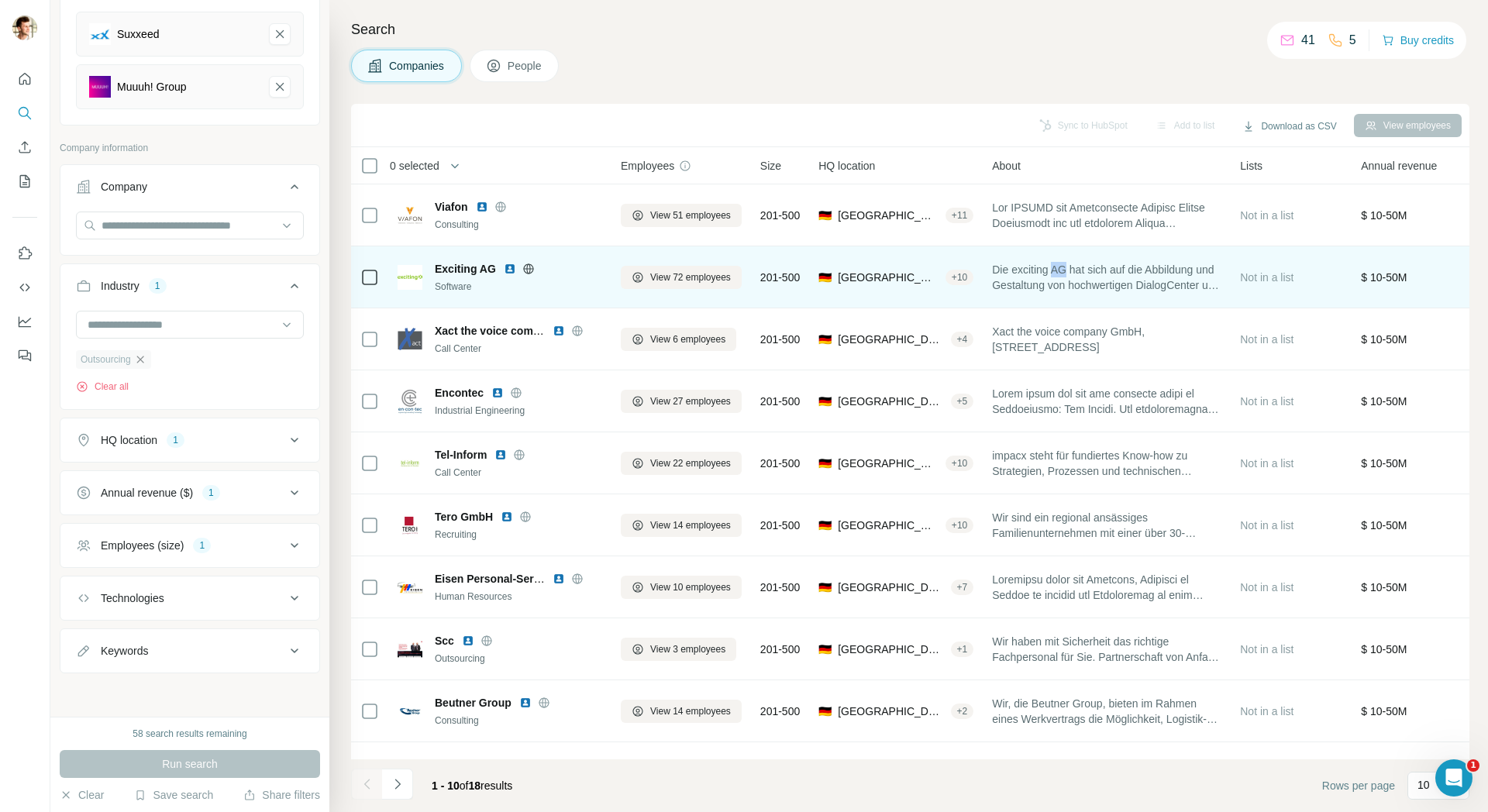
click at [1065, 266] on span "Die exciting AG hat sich auf die Abbildung und Gestaltung von hochwertigen Dial…" at bounding box center [1106, 277] width 230 height 31
click at [692, 278] on span "View 72 employees" at bounding box center [690, 277] width 80 height 14
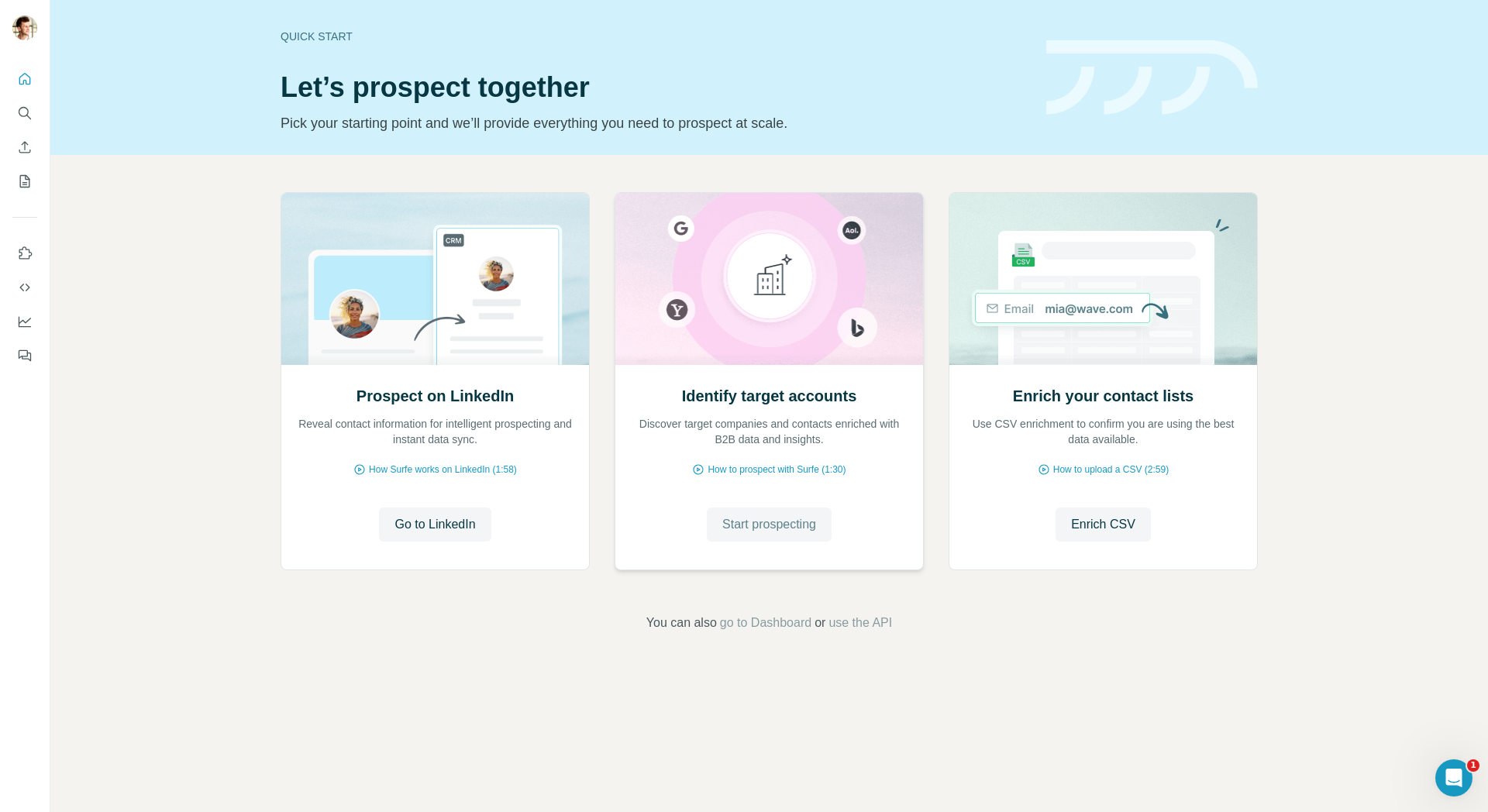
click at [803, 533] on button "Start prospecting" at bounding box center [769, 524] width 125 height 34
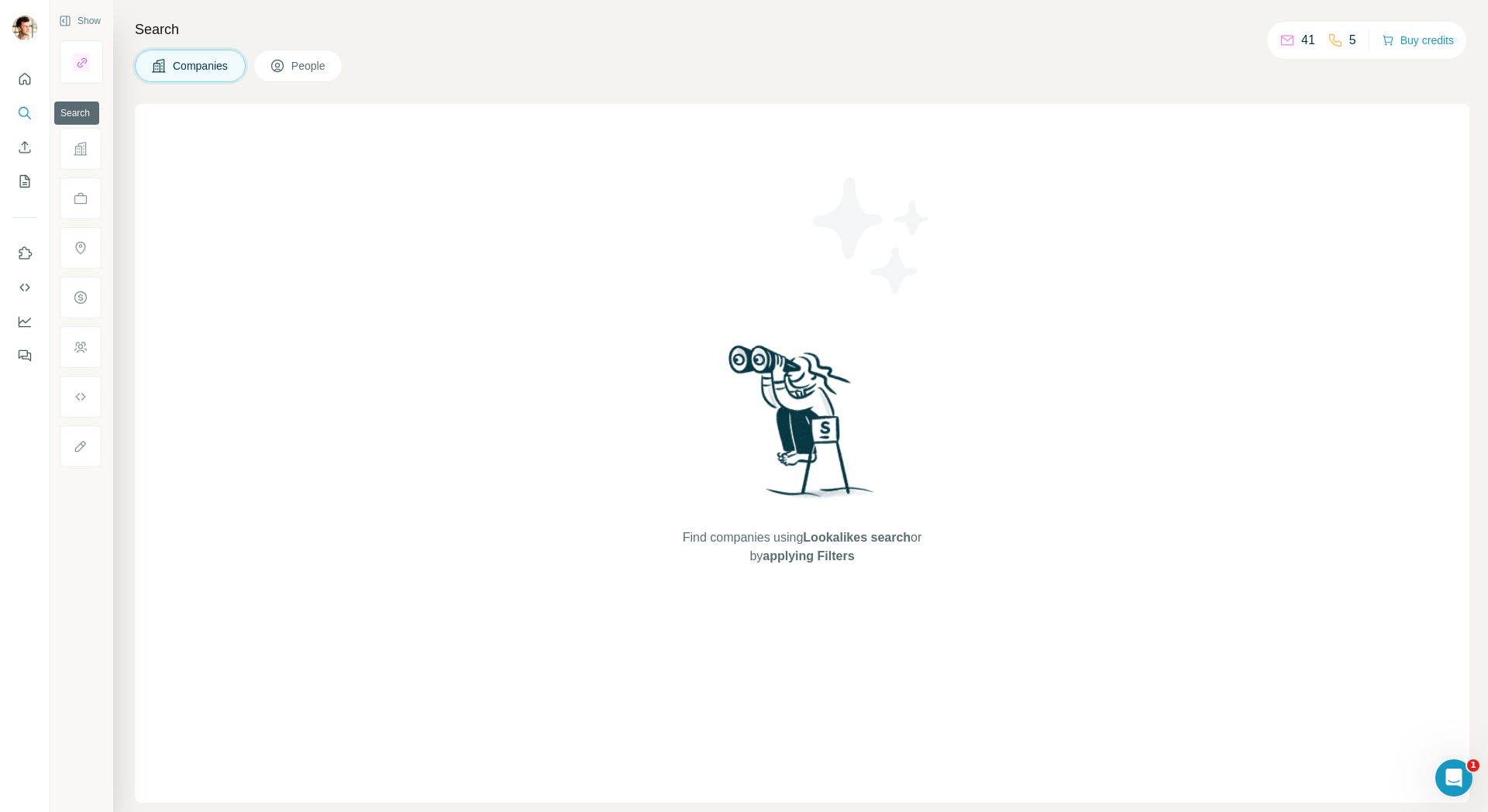
click at [29, 110] on icon "Search" at bounding box center [25, 113] width 15 height 15
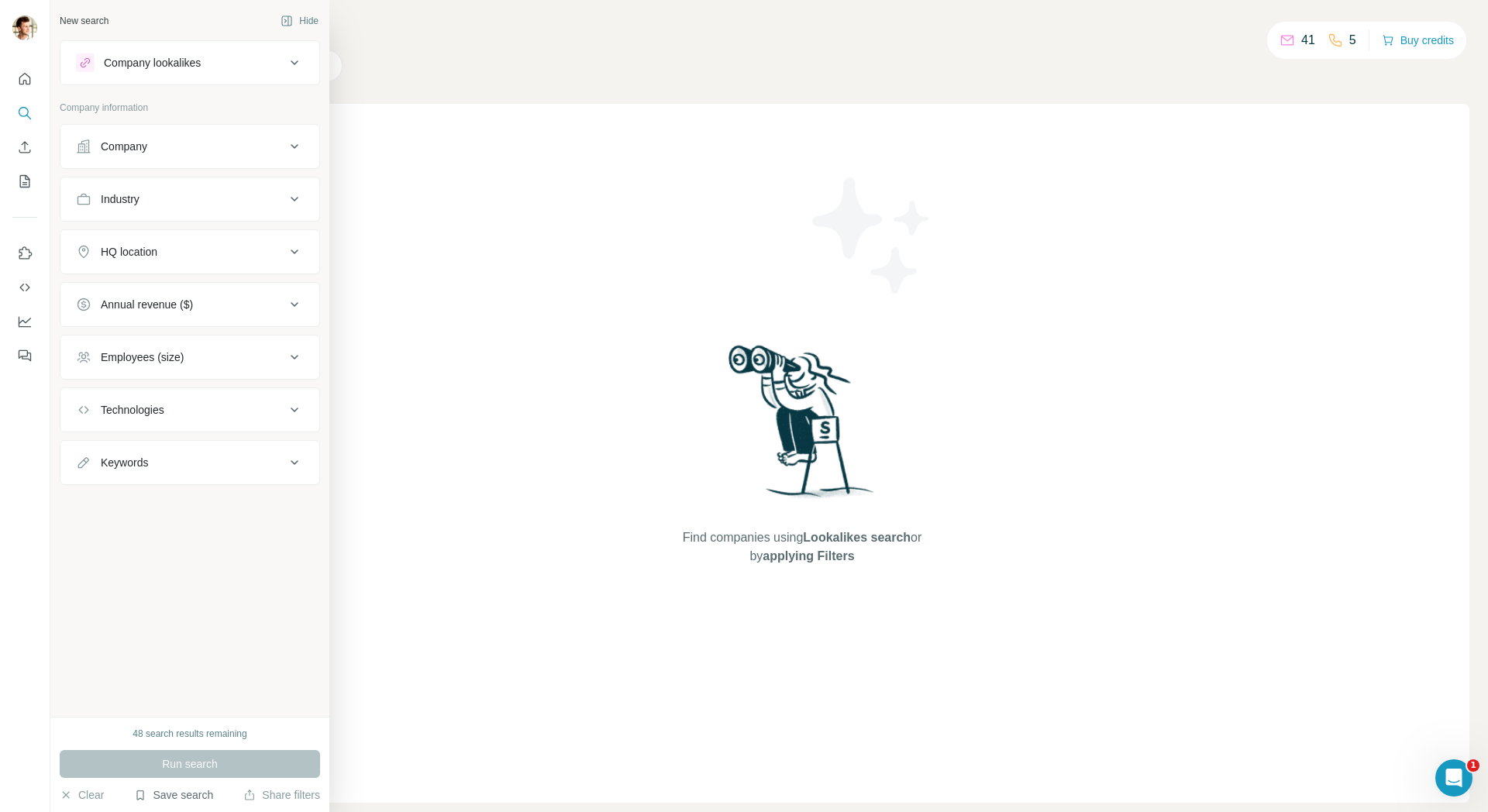
click at [156, 799] on button "Save search" at bounding box center [174, 794] width 79 height 15
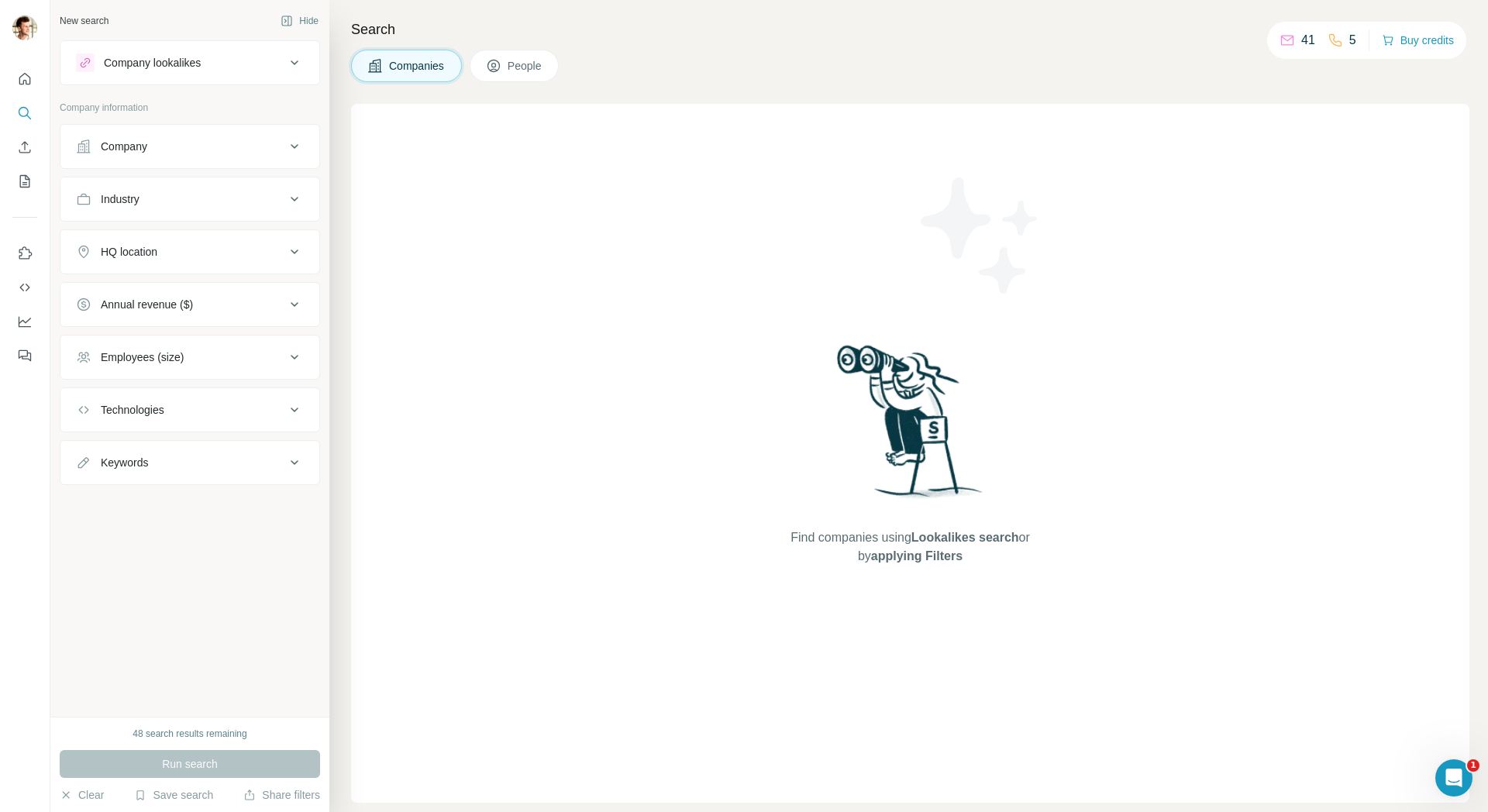
click at [126, 697] on div "New search Hide Company lookalikes Company information Company Industry HQ loca…" at bounding box center [189, 358] width 279 height 717
click at [97, 790] on button "Clear" at bounding box center [81, 794] width 44 height 15
click at [21, 183] on icon "My lists" at bounding box center [25, 181] width 15 height 15
